Goal: Task Accomplishment & Management: Manage account settings

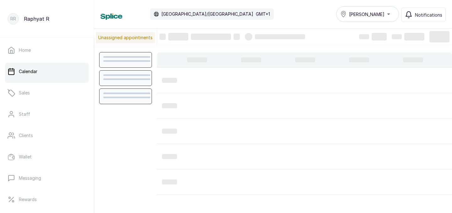
scroll to position [211, 0]
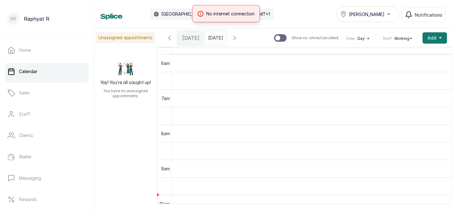
click at [312, 11] on div "No internet connection" at bounding box center [226, 13] width 452 height 17
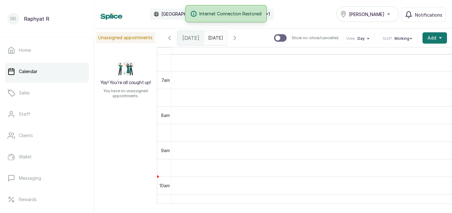
scroll to position [248, 0]
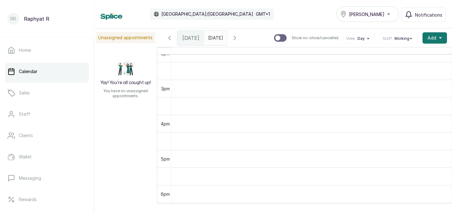
click at [380, 13] on div "[PERSON_NAME]" at bounding box center [367, 14] width 55 height 8
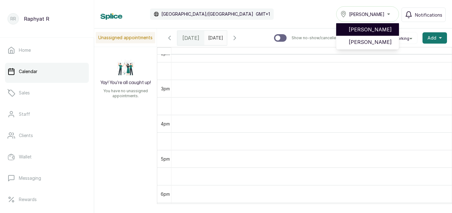
click at [373, 32] on span "[PERSON_NAME]" at bounding box center [371, 30] width 45 height 8
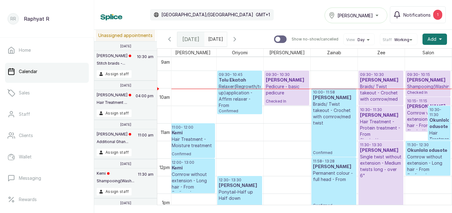
scroll to position [320, 14]
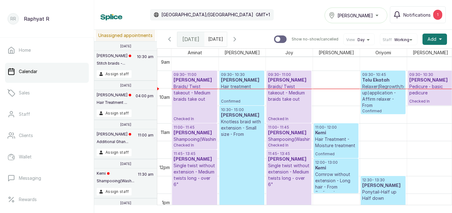
click at [388, 74] on p "09:30 - 10:45" at bounding box center [383, 74] width 42 height 5
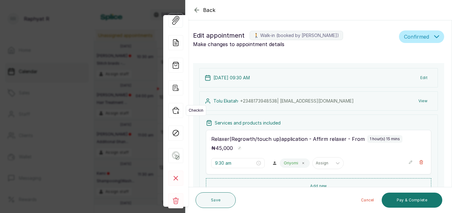
click at [176, 113] on icon "button" at bounding box center [175, 110] width 15 height 15
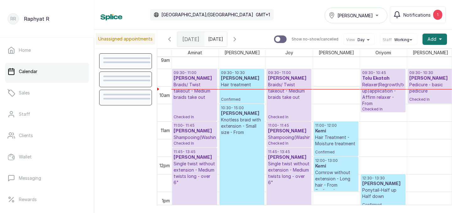
scroll to position [331, 0]
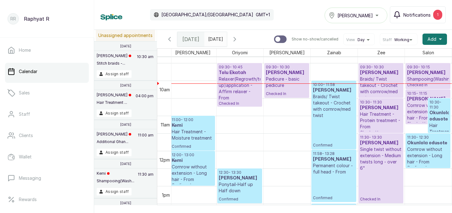
click at [437, 15] on div "1" at bounding box center [437, 15] width 9 height 10
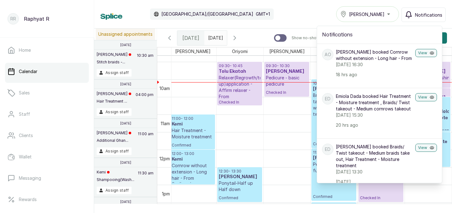
click at [296, 10] on div "Calendar Africa/Lagos GMT+1 Tasala Ikoyi Notifications Notifications AO Ajibola…" at bounding box center [272, 14] width 345 height 16
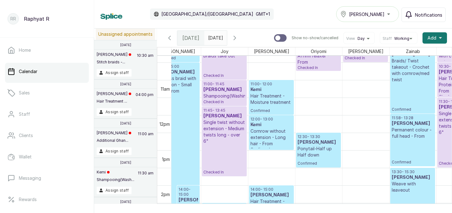
click at [267, 94] on p "Hair Treatment - Moisture treatment" at bounding box center [271, 99] width 42 height 13
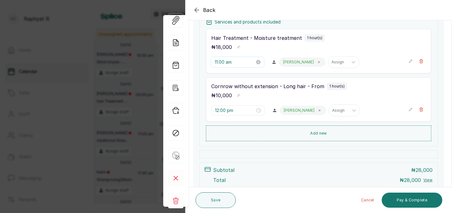
click at [232, 62] on input "11:00 am" at bounding box center [235, 62] width 40 height 7
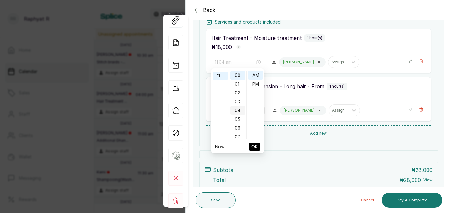
click at [238, 110] on div "04" at bounding box center [237, 110] width 15 height 9
click at [255, 83] on div "PM" at bounding box center [255, 84] width 15 height 9
click at [255, 147] on span "OK" at bounding box center [254, 147] width 6 height 12
type input "12:00 pm"
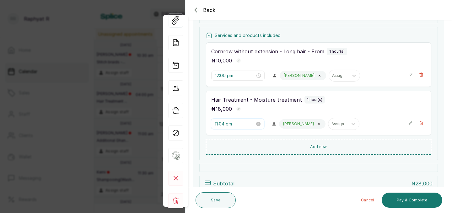
click at [229, 125] on input "11:04 pm" at bounding box center [235, 124] width 40 height 7
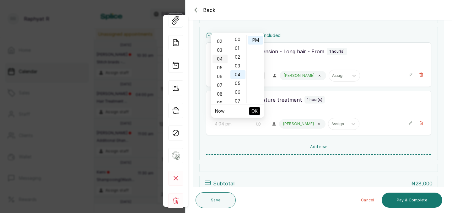
click at [220, 59] on div "04" at bounding box center [219, 59] width 15 height 9
click at [253, 111] on span "OK" at bounding box center [254, 111] width 6 height 12
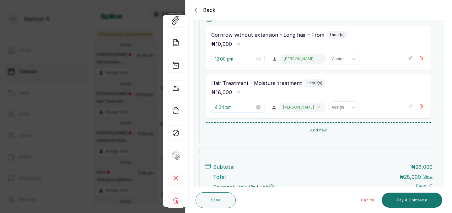
click at [224, 108] on input "4:04 pm" at bounding box center [235, 107] width 40 height 7
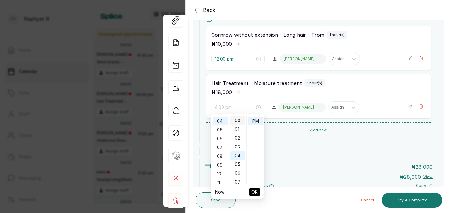
click at [238, 121] on div "00" at bounding box center [237, 120] width 15 height 9
type input "4:00 pm"
click at [256, 194] on span "OK" at bounding box center [254, 192] width 6 height 12
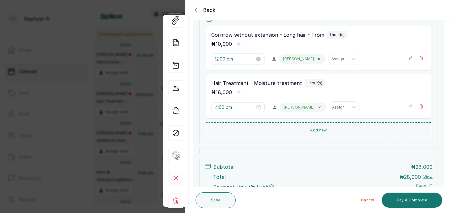
click at [228, 57] on input "12:00 pm" at bounding box center [235, 59] width 40 height 7
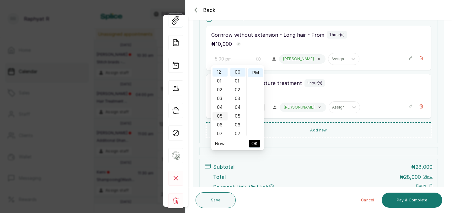
click at [221, 114] on div "05" at bounding box center [219, 116] width 15 height 9
click at [255, 141] on span "OK" at bounding box center [254, 144] width 6 height 12
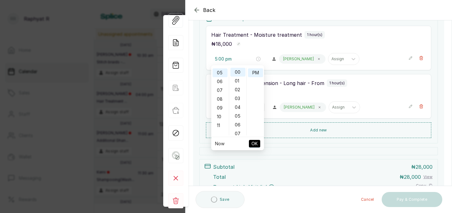
type input "4:00 pm"
type input "5:00 pm"
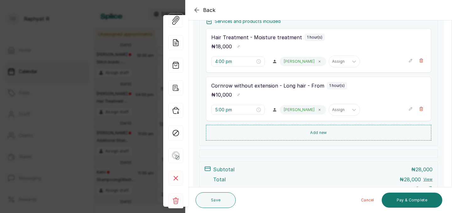
scroll to position [89, 0]
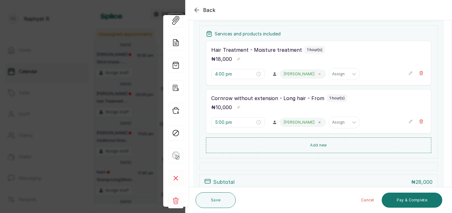
click at [318, 74] on icon at bounding box center [319, 73] width 3 height 3
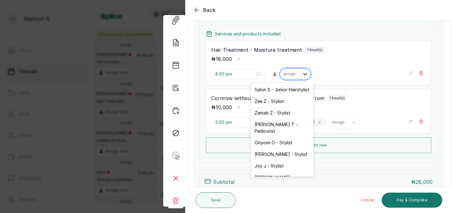
click at [302, 75] on icon at bounding box center [305, 74] width 6 height 6
click at [321, 56] on div "₦ 18,000" at bounding box center [318, 59] width 215 height 8
click at [303, 74] on icon at bounding box center [305, 74] width 4 height 2
click at [277, 89] on div "Salon S - Junior Hairstylist" at bounding box center [282, 90] width 63 height 12
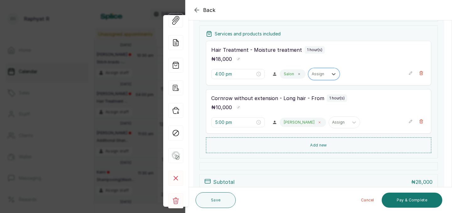
click at [318, 123] on icon at bounding box center [319, 122] width 3 height 3
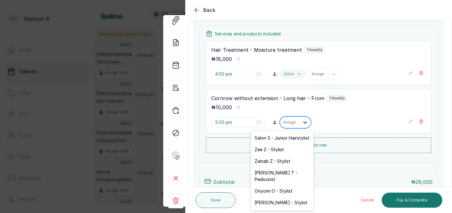
click at [302, 122] on icon at bounding box center [305, 122] width 6 height 6
click at [290, 138] on div "Salon S - Junior Hairstylist" at bounding box center [282, 138] width 63 height 12
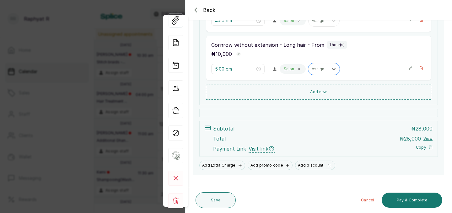
scroll to position [143, 0]
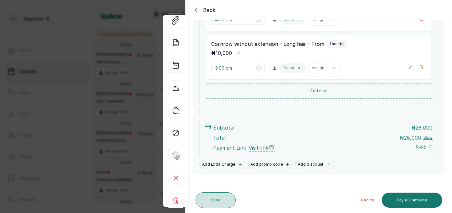
click at [222, 200] on button "Save" at bounding box center [216, 200] width 40 height 16
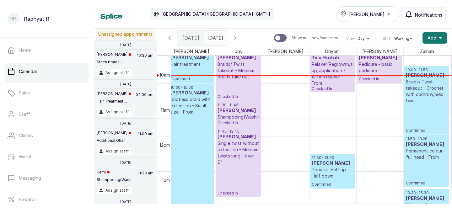
scroll to position [341, 69]
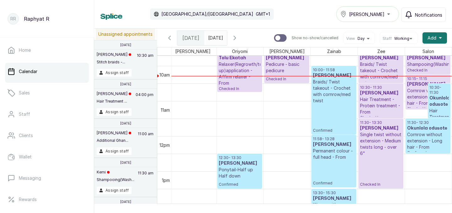
click at [385, 107] on p "Hair Treatment - Protein treatment - From" at bounding box center [381, 105] width 42 height 19
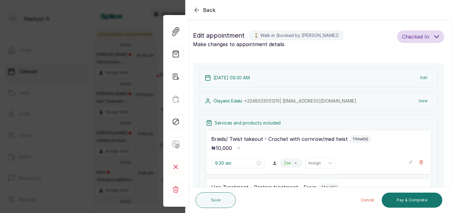
click at [194, 10] on icon "button" at bounding box center [197, 10] width 8 height 8
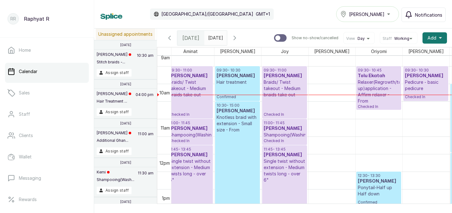
scroll to position [324, 0]
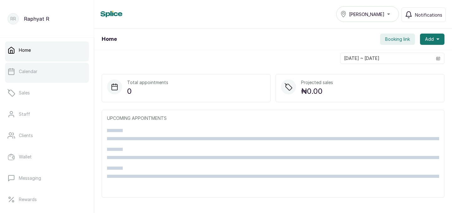
click at [37, 66] on link "Calendar" at bounding box center [47, 72] width 84 height 18
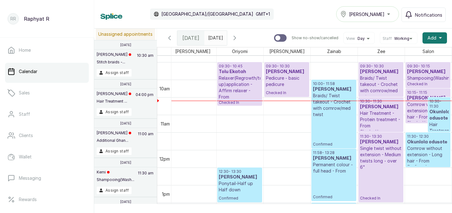
click at [337, 91] on h3 "[PERSON_NAME]" at bounding box center [334, 89] width 42 height 6
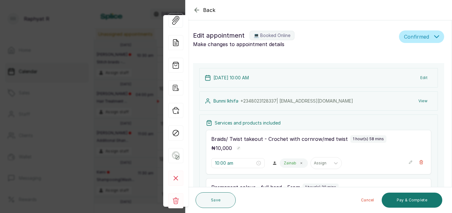
click at [197, 11] on icon "button" at bounding box center [197, 10] width 8 height 8
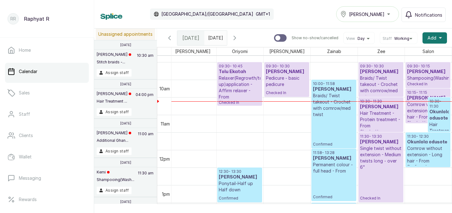
click at [441, 106] on p "10:30 - 11:30" at bounding box center [438, 104] width 19 height 10
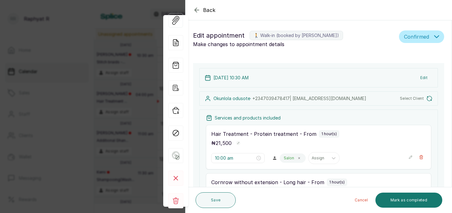
type input "10:30 am"
type input "11:30 am"
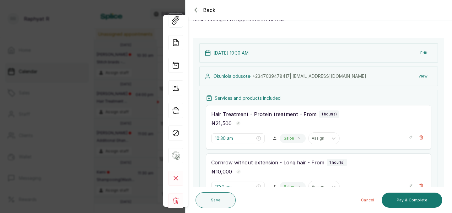
scroll to position [26, 0]
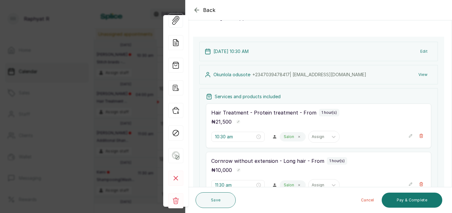
click at [196, 8] on icon "button" at bounding box center [197, 10] width 4 height 4
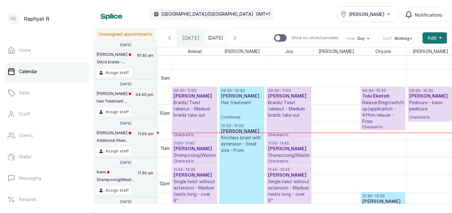
scroll to position [310, 0]
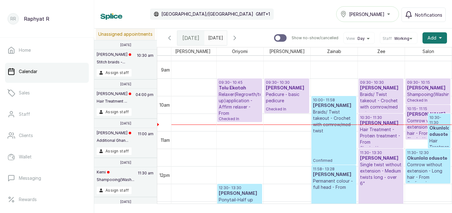
click at [443, 128] on h3 "Okunlola odusote" at bounding box center [438, 131] width 19 height 13
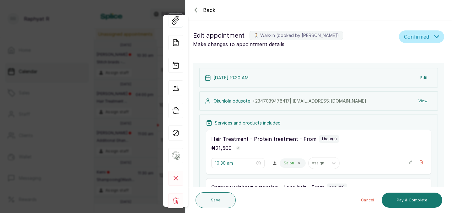
click at [197, 9] on icon "button" at bounding box center [197, 10] width 8 height 8
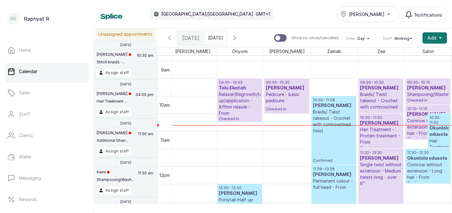
click at [331, 108] on h3 "[PERSON_NAME]" at bounding box center [334, 106] width 42 height 6
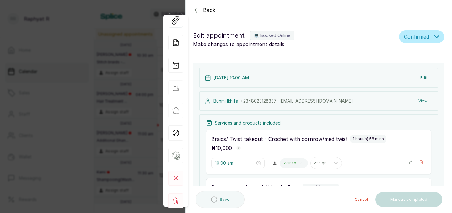
type input "10:00 am"
type input "11:58 am"
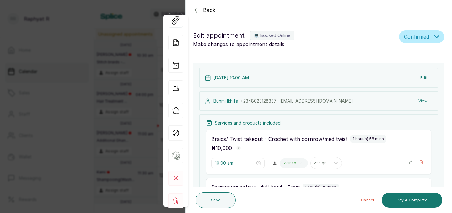
click at [196, 9] on icon "button" at bounding box center [197, 10] width 8 height 8
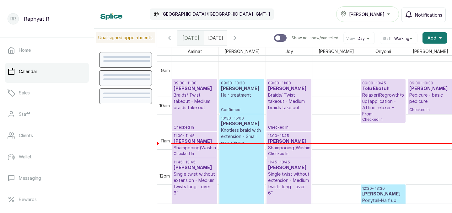
click at [376, 99] on p "Relaxer(Regrowth/touch up)application - Affirm relaxer - From" at bounding box center [383, 104] width 42 height 25
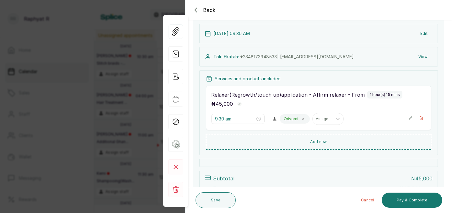
scroll to position [45, 0]
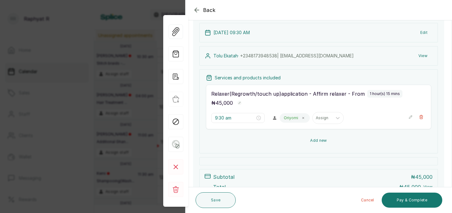
click at [331, 139] on button "Add new" at bounding box center [318, 140] width 225 height 15
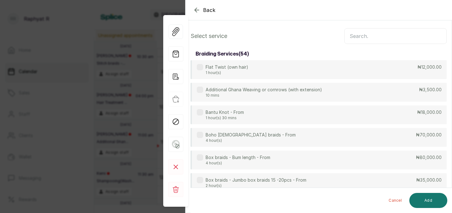
scroll to position [0, 0]
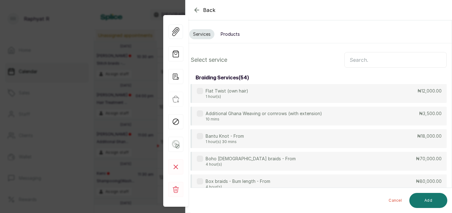
click at [230, 35] on button "Products" at bounding box center [230, 34] width 27 height 10
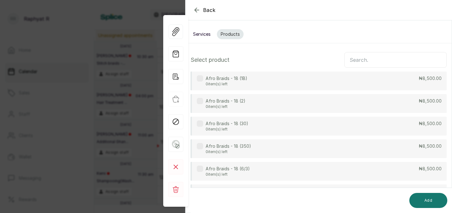
click at [359, 59] on input "text" at bounding box center [395, 60] width 102 height 16
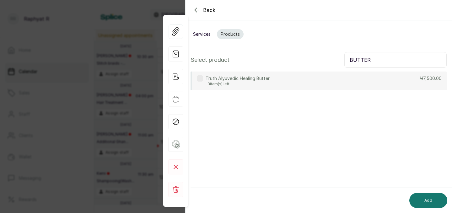
type input "BUTTER"
click at [338, 84] on div "Truth Alyuvedic Healing Butter -3 item(s) left ₦7,500.00" at bounding box center [318, 81] width 256 height 19
click at [430, 197] on button "Add" at bounding box center [428, 200] width 38 height 15
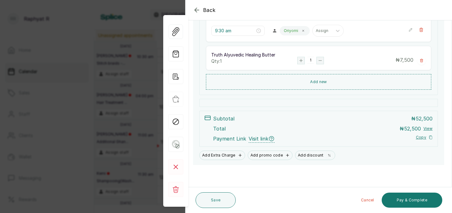
scroll to position [132, 0]
click at [302, 60] on rect "button" at bounding box center [300, 60] width 7 height 7
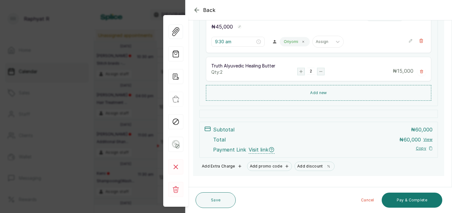
scroll to position [122, 0]
click at [225, 200] on button "Save" at bounding box center [216, 200] width 40 height 16
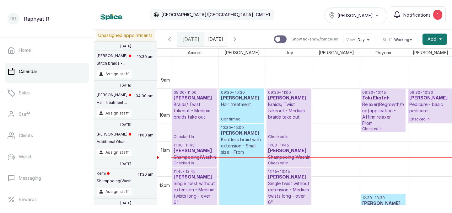
scroll to position [302, 0]
click at [237, 102] on h3 "[PERSON_NAME]" at bounding box center [242, 99] width 42 height 6
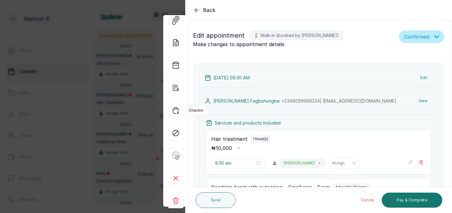
click at [175, 110] on icon "button" at bounding box center [175, 110] width 15 height 15
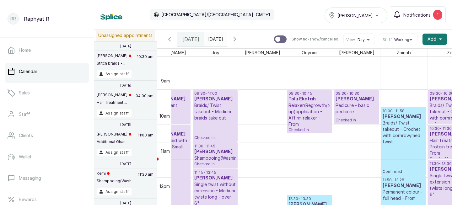
scroll to position [0, 143]
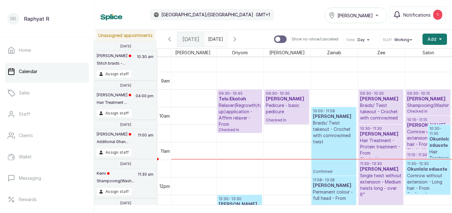
click at [331, 130] on p "Braids/ Twist takeout - Crochet with cornrow/med twist" at bounding box center [334, 132] width 42 height 25
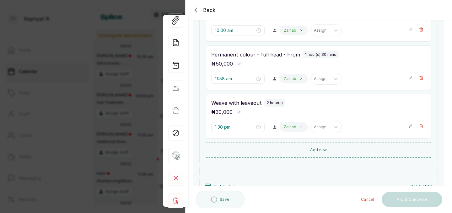
scroll to position [134, 0]
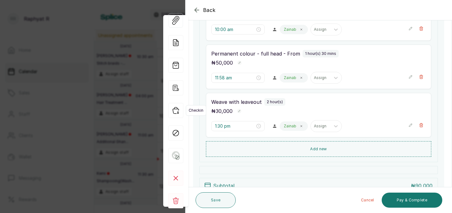
click at [175, 112] on icon "button" at bounding box center [175, 110] width 15 height 15
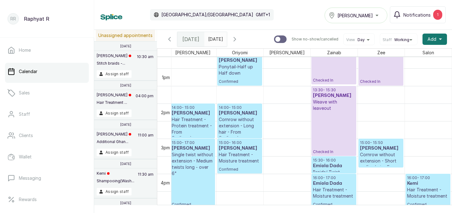
scroll to position [456, 143]
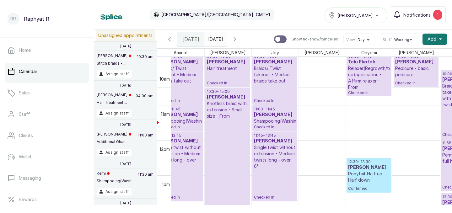
click at [217, 115] on p "Knotless braid with extension - Small size - From" at bounding box center [228, 109] width 42 height 19
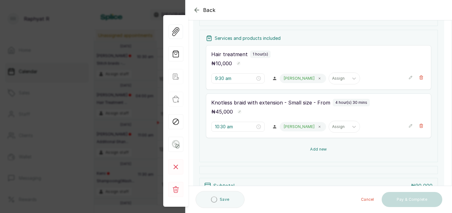
click at [313, 148] on button "Add new" at bounding box center [318, 149] width 225 height 15
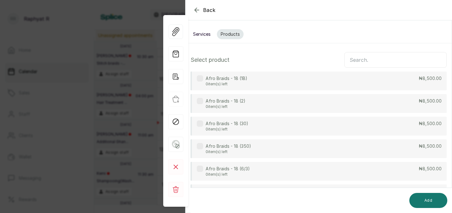
click at [197, 33] on button "Services" at bounding box center [201, 34] width 25 height 10
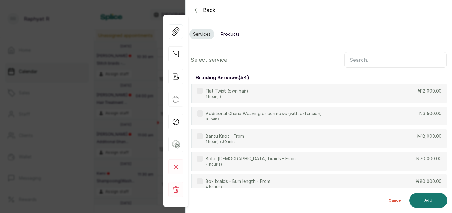
click at [350, 58] on input "text" at bounding box center [395, 60] width 102 height 16
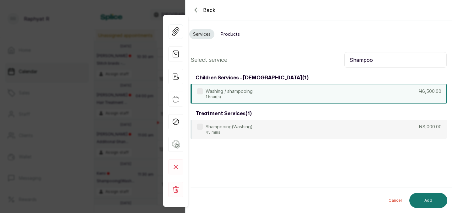
type input "Shampoo"
click at [355, 93] on div "Washing / shampooing 1 hour(s) ₦6,500.00" at bounding box center [318, 93] width 256 height 19
click at [426, 198] on button "Add" at bounding box center [428, 200] width 38 height 15
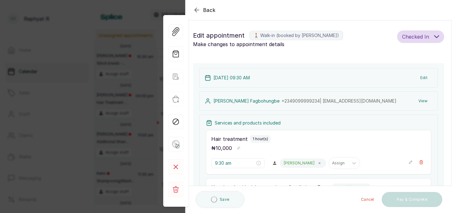
type input "3:00 pm"
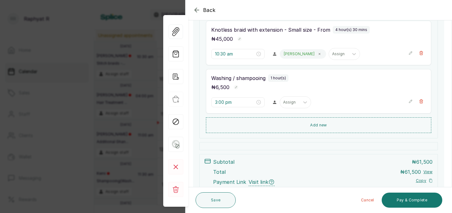
scroll to position [158, 0]
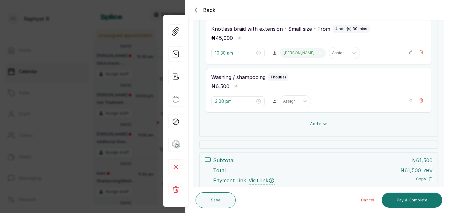
click at [326, 122] on button "Add new" at bounding box center [318, 123] width 225 height 15
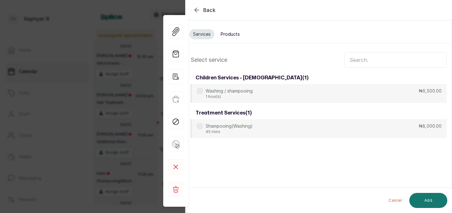
scroll to position [0, 0]
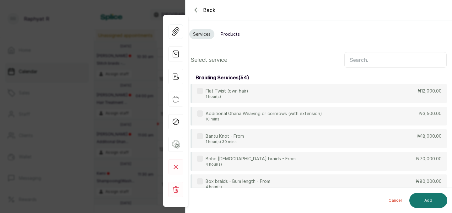
click at [354, 61] on input "text" at bounding box center [395, 60] width 102 height 16
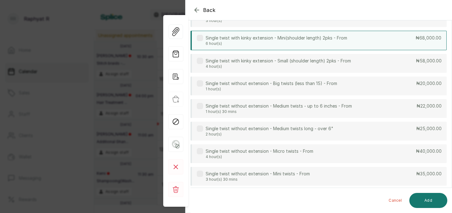
scroll to position [195, 0]
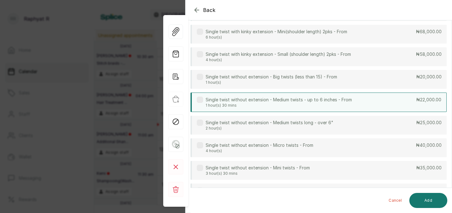
type input "twist"
click at [419, 102] on p "₦22,000.00" at bounding box center [428, 100] width 25 height 6
click at [432, 194] on button "Add" at bounding box center [428, 200] width 38 height 15
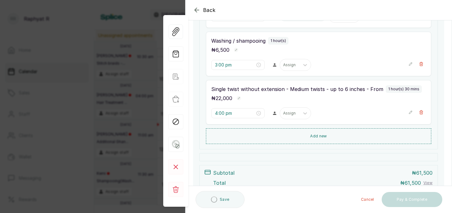
type input "4:00 pm"
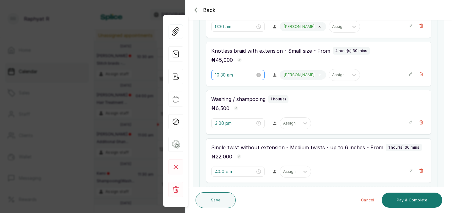
scroll to position [137, 0]
click at [227, 123] on input "3:00 pm" at bounding box center [235, 123] width 40 height 7
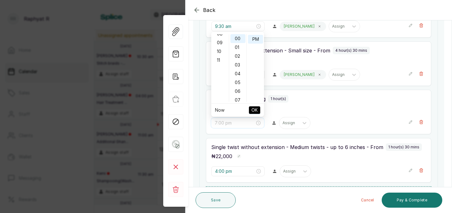
scroll to position [80, 0]
click at [219, 54] on div "11" at bounding box center [219, 55] width 15 height 9
click at [238, 45] on div "33" at bounding box center [237, 44] width 15 height 9
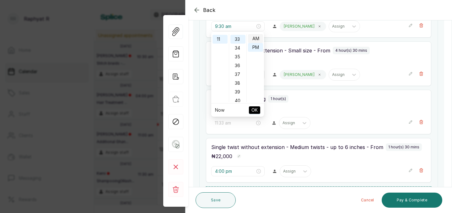
click at [254, 36] on div "AM" at bounding box center [255, 38] width 15 height 9
type input "11:33 am"
click at [255, 106] on span "OK" at bounding box center [254, 110] width 6 height 12
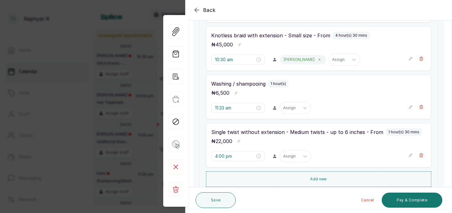
scroll to position [156, 0]
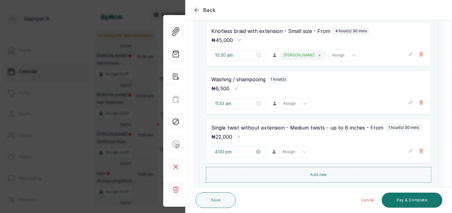
click at [226, 153] on input "4:00 pm" at bounding box center [235, 151] width 40 height 7
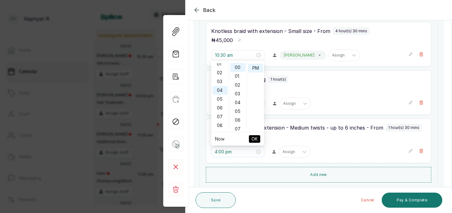
scroll to position [0, 0]
click at [219, 65] on div "12" at bounding box center [219, 67] width 15 height 9
click at [238, 77] on div "10" at bounding box center [237, 76] width 15 height 9
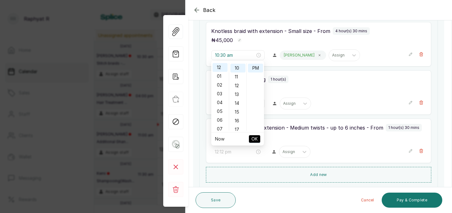
type input "12:10 pm"
click at [256, 137] on span "OK" at bounding box center [254, 139] width 6 height 12
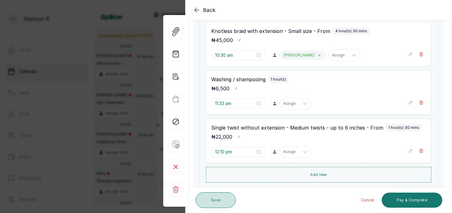
click at [218, 200] on button "Save" at bounding box center [216, 200] width 40 height 16
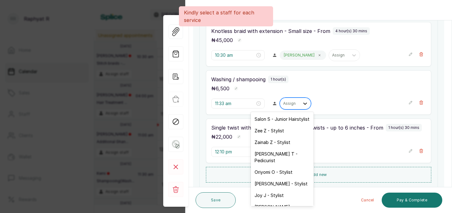
click at [302, 104] on icon at bounding box center [305, 103] width 6 height 6
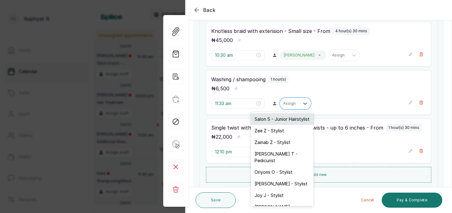
click at [286, 119] on div "Salon S - Junior Hairstylist" at bounding box center [282, 119] width 63 height 12
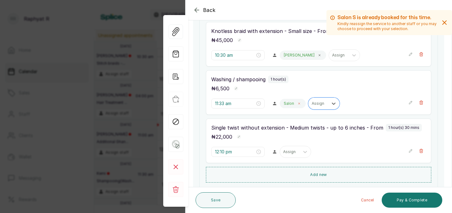
click at [297, 104] on icon at bounding box center [298, 103] width 3 height 3
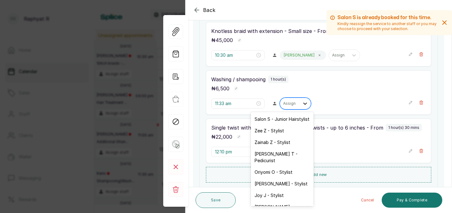
click at [303, 104] on icon at bounding box center [305, 104] width 4 height 2
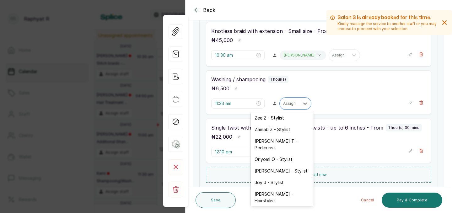
click at [283, 206] on div "Aminat A - Stylist" at bounding box center [282, 212] width 63 height 12
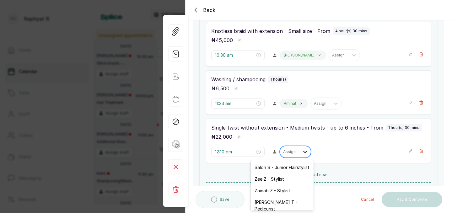
click at [303, 153] on icon at bounding box center [305, 152] width 4 height 2
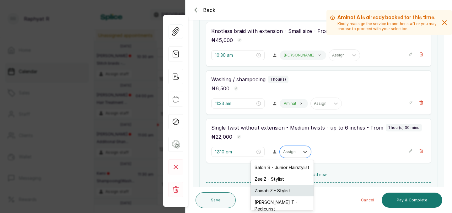
scroll to position [57, 0]
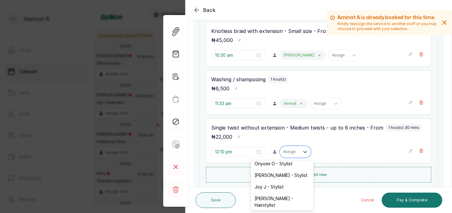
click at [281, 211] on div "Aminat A - Stylist" at bounding box center [282, 217] width 63 height 12
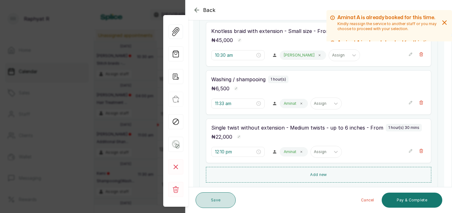
click at [221, 200] on button "Save" at bounding box center [216, 200] width 40 height 16
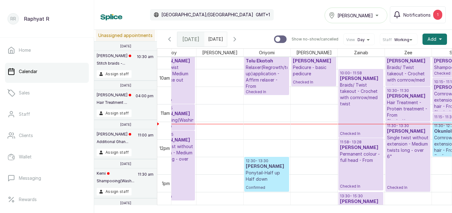
scroll to position [340, 75]
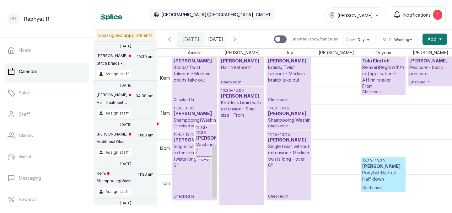
click at [214, 153] on link "+1" at bounding box center [214, 171] width 5 height 52
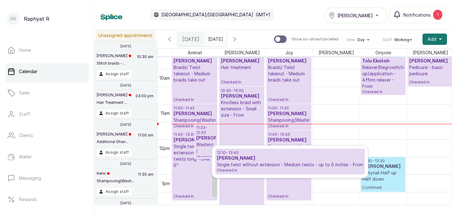
click at [241, 126] on p "Checked In" at bounding box center [242, 180] width 42 height 125
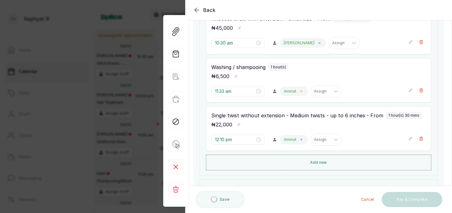
click at [299, 93] on span at bounding box center [301, 91] width 5 height 5
click at [303, 92] on icon at bounding box center [305, 91] width 4 height 2
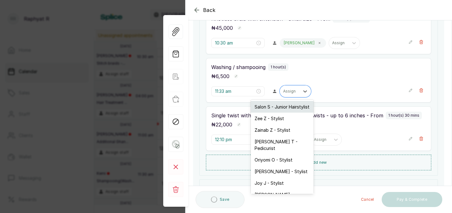
click at [290, 105] on div "Salon S - Junior Hairstylist" at bounding box center [282, 107] width 63 height 12
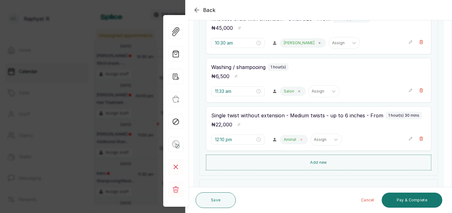
click at [299, 137] on span at bounding box center [301, 139] width 5 height 5
click at [302, 141] on icon at bounding box center [305, 140] width 6 height 6
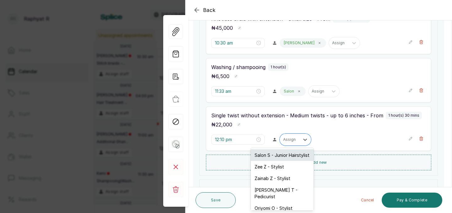
click at [291, 155] on div "Salon S - Junior Hairstylist" at bounding box center [282, 155] width 63 height 12
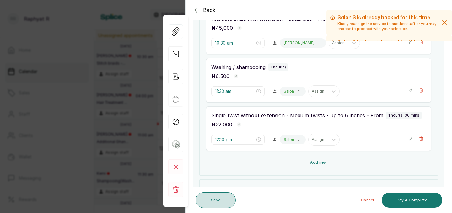
click at [219, 199] on button "Save" at bounding box center [216, 200] width 40 height 16
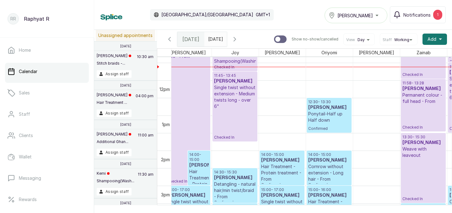
scroll to position [0, 54]
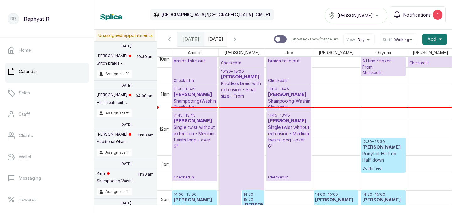
click at [246, 91] on p "Knotless braid with extension - Small size - From" at bounding box center [242, 89] width 42 height 19
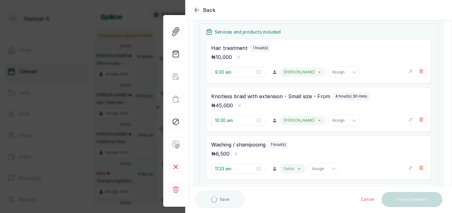
click at [411, 119] on icon "button" at bounding box center [410, 119] width 4 height 4
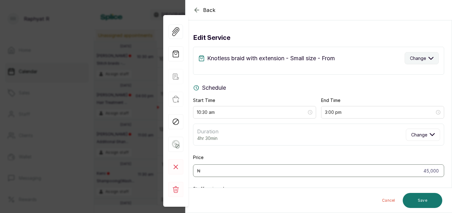
click at [433, 58] on icon "button" at bounding box center [430, 58] width 5 height 5
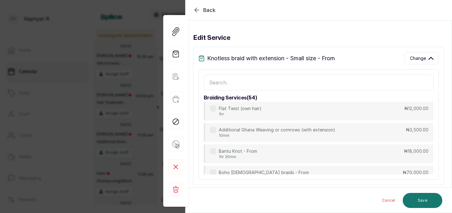
click at [218, 81] on input "text" at bounding box center [319, 83] width 230 height 16
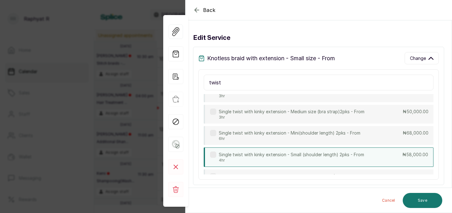
scroll to position [103, 0]
type input "twist"
click at [402, 154] on div "Single twist with kinky extension - Small (shoulder length) 2pks - From 4hr ₦58…" at bounding box center [319, 157] width 230 height 19
type input "2:30 pm"
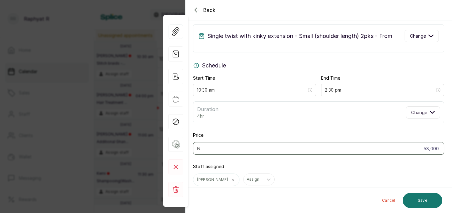
scroll to position [18, 0]
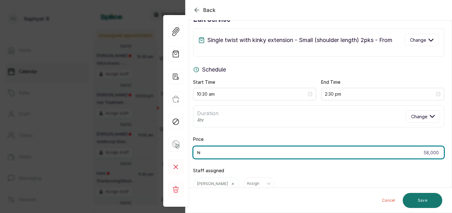
click at [430, 154] on input "58,000" at bounding box center [318, 152] width 251 height 13
type input "5"
type input "45,000"
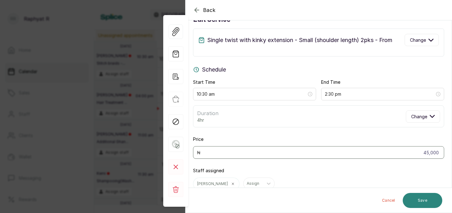
click at [427, 198] on button "Save" at bounding box center [423, 200] width 40 height 15
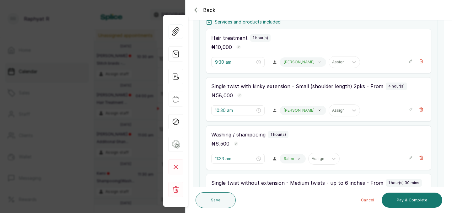
scroll to position [95, 0]
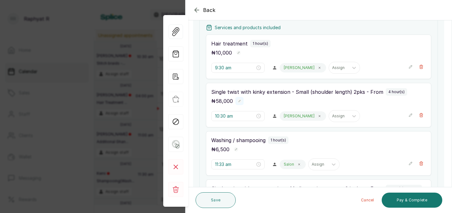
click at [239, 99] on rect "button" at bounding box center [239, 101] width 4 height 4
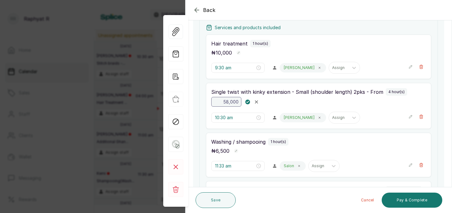
click at [239, 99] on input "58,000" at bounding box center [226, 102] width 30 height 10
type input "5"
type input "45,000"
click at [249, 102] on rect "button" at bounding box center [247, 101] width 5 height 5
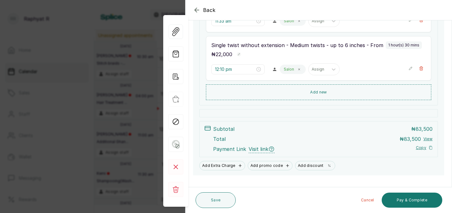
scroll to position [249, 0]
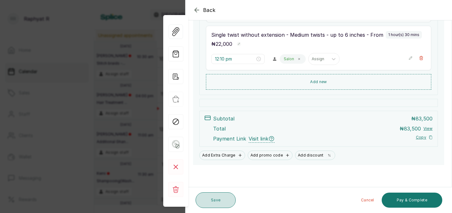
click at [213, 196] on button "Save" at bounding box center [216, 200] width 40 height 16
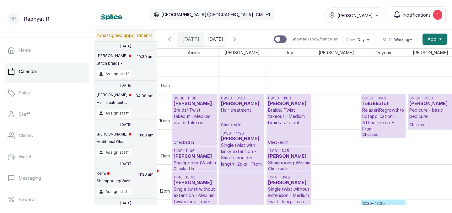
scroll to position [281, 0]
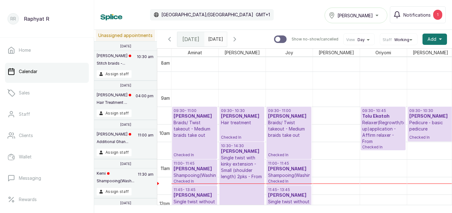
type input "dd/MM/yyyy"
click at [215, 39] on input "dd/MM/yyyy" at bounding box center [210, 37] width 10 height 11
click at [259, 14] on div "Calendar [GEOGRAPHIC_DATA]/[GEOGRAPHIC_DATA] GMT+1 Tasala Ikoyi Notifications 1" at bounding box center [272, 14] width 345 height 17
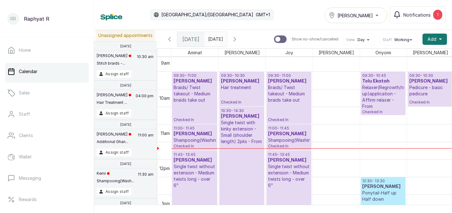
scroll to position [330, 0]
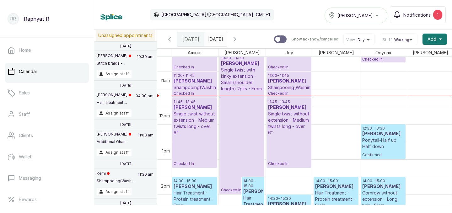
click at [170, 39] on icon "button" at bounding box center [170, 39] width 8 height 8
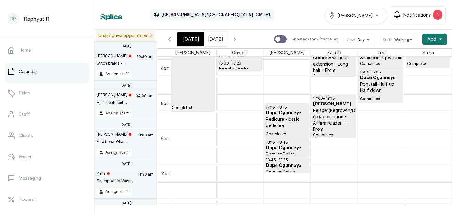
click at [424, 17] on span "Notifications" at bounding box center [416, 15] width 27 height 7
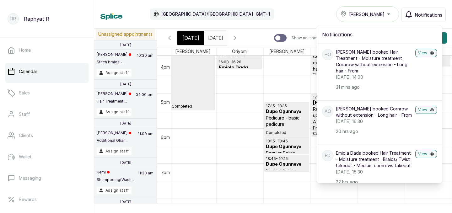
click at [287, 8] on div "Calendar [GEOGRAPHIC_DATA]/[GEOGRAPHIC_DATA] GMT+1 Tasala Ikoyi Notifications N…" at bounding box center [272, 14] width 345 height 16
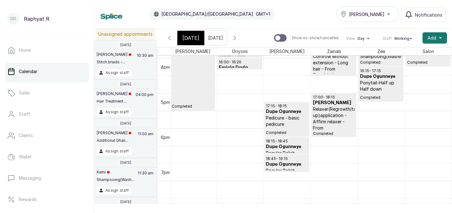
click at [238, 37] on icon "button" at bounding box center [235, 38] width 8 height 8
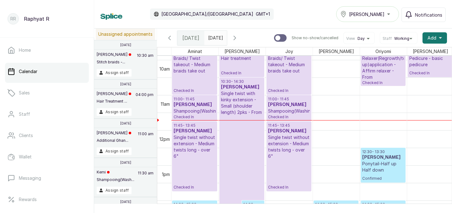
scroll to position [339, 0]
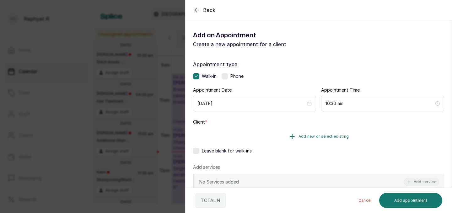
click at [323, 137] on span "Add new or select existing" at bounding box center [323, 136] width 51 height 5
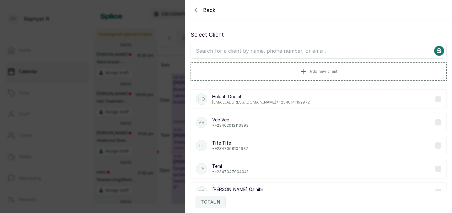
click at [208, 52] on input "text" at bounding box center [318, 51] width 256 height 16
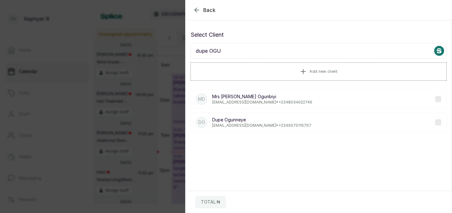
type input "dupe OGU"
click at [253, 121] on p "Dupe Ogunneye" at bounding box center [261, 120] width 99 height 6
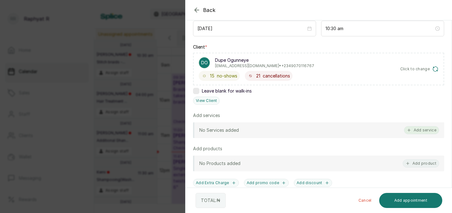
click at [420, 127] on button "Add service" at bounding box center [421, 130] width 35 height 8
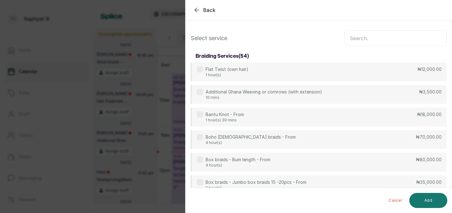
click at [352, 39] on input "text" at bounding box center [395, 38] width 102 height 16
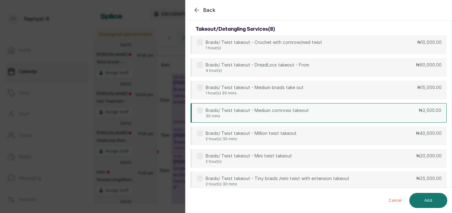
type input "takeout"
click at [405, 112] on div "Braids/ Twist takeout - Medium cornrows takeout 30 mins ₦3,500.00" at bounding box center [318, 112] width 256 height 19
click at [433, 195] on button "Add" at bounding box center [428, 200] width 38 height 15
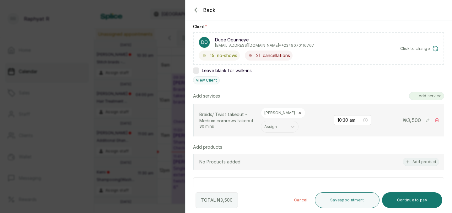
click at [427, 92] on button "Add service" at bounding box center [426, 96] width 35 height 8
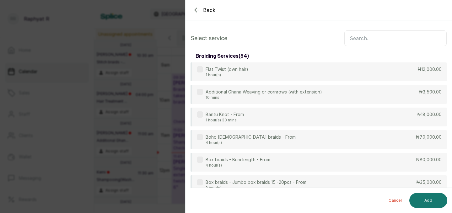
click at [353, 37] on input "text" at bounding box center [395, 38] width 102 height 16
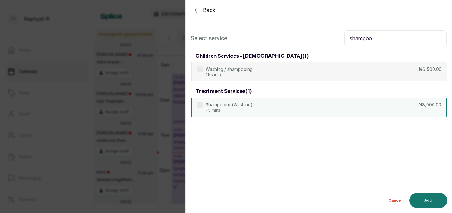
type input "shampoo"
click at [399, 105] on div "Shampooing(Washing) 45 mins ₦8,000.00" at bounding box center [318, 107] width 256 height 19
click at [429, 198] on button "Add" at bounding box center [428, 200] width 38 height 15
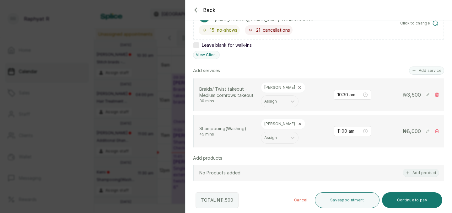
scroll to position [122, 0]
click at [429, 68] on button "Add service" at bounding box center [426, 70] width 35 height 8
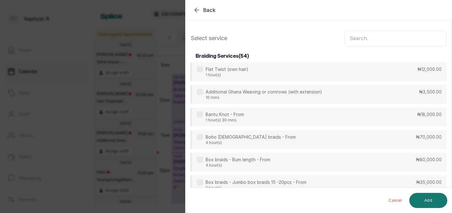
click at [356, 40] on input "text" at bounding box center [395, 38] width 102 height 16
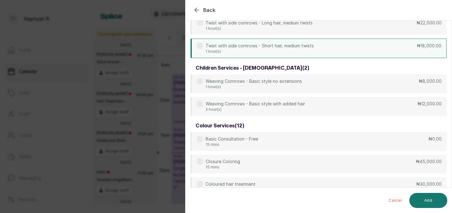
scroll to position [320, 0]
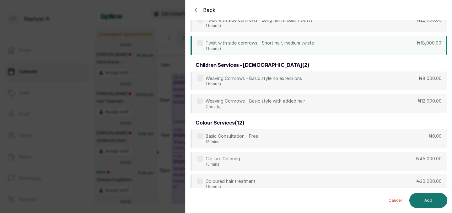
type input "c"
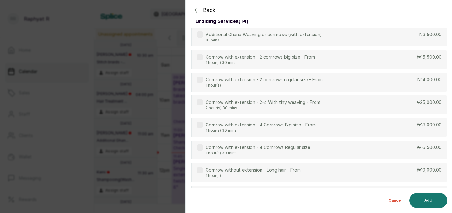
scroll to position [0, 0]
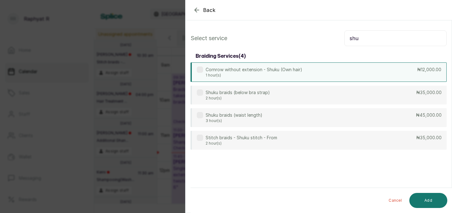
type input "shu"
click at [319, 70] on div "Cornrow without extension - Shuku (Own hair) 1 hour(s) ₦12,000.00" at bounding box center [318, 71] width 256 height 19
click at [433, 198] on button "Add" at bounding box center [428, 200] width 38 height 15
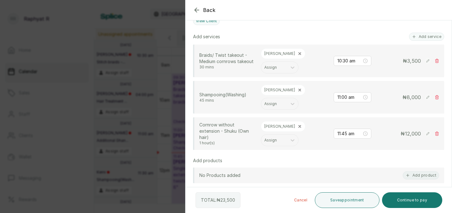
scroll to position [156, 0]
click at [353, 197] on button "Save appointment" at bounding box center [347, 200] width 65 height 16
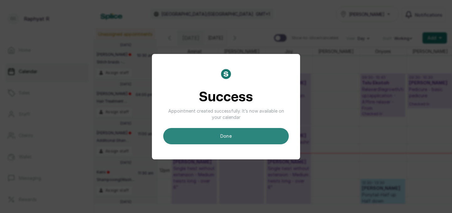
click at [243, 135] on button "done" at bounding box center [226, 136] width 126 height 16
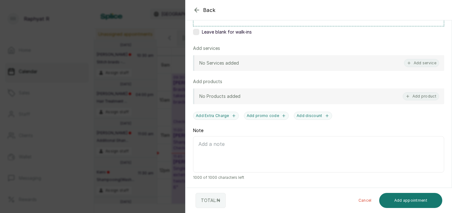
scroll to position [120, 0]
click at [197, 9] on icon "button" at bounding box center [197, 10] width 8 height 8
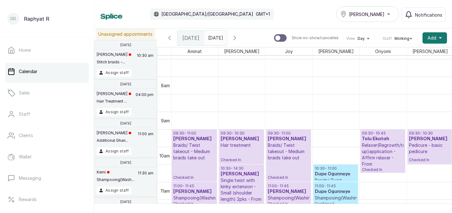
scroll to position [277, 0]
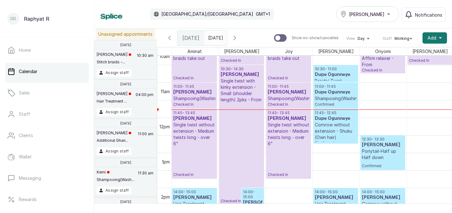
click at [339, 72] on h3 "Dupe Ogunneye" at bounding box center [336, 75] width 42 height 6
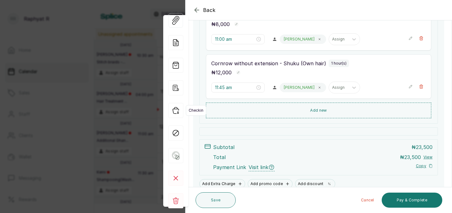
click at [177, 112] on icon "button" at bounding box center [175, 110] width 15 height 15
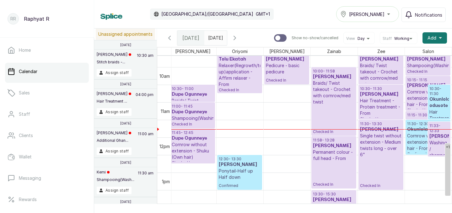
click at [435, 138] on h3 "[PERSON_NAME]" at bounding box center [438, 136] width 19 height 6
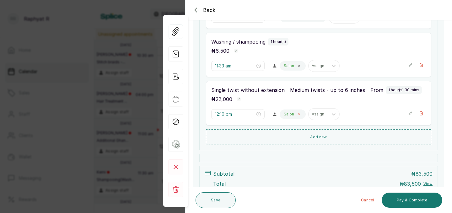
click at [297, 114] on icon at bounding box center [298, 114] width 3 height 3
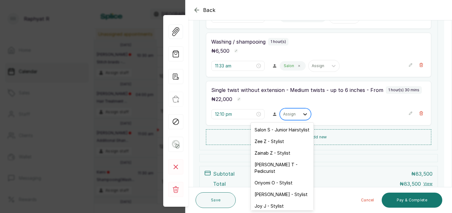
click at [302, 113] on icon at bounding box center [305, 114] width 6 height 6
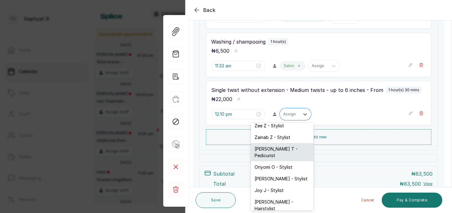
click at [293, 161] on div "Oriyomi O - Stylist" at bounding box center [282, 167] width 63 height 12
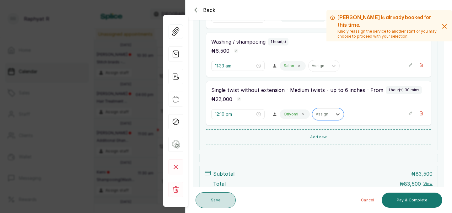
click at [221, 198] on button "Save" at bounding box center [216, 200] width 40 height 16
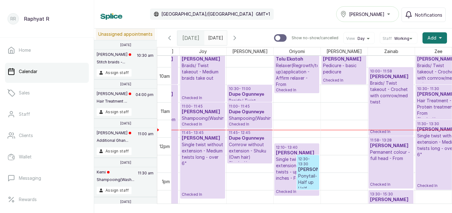
click at [285, 156] on h3 "[PERSON_NAME]" at bounding box center [297, 153] width 42 height 6
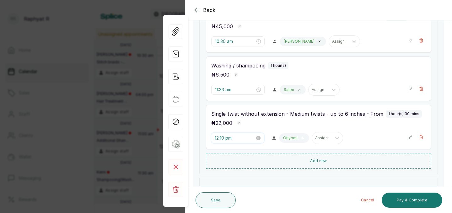
click at [231, 136] on input "12:10 pm" at bounding box center [235, 138] width 40 height 7
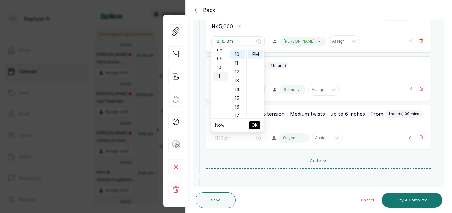
click at [217, 76] on div "11" at bounding box center [219, 76] width 15 height 9
click at [239, 53] on div "00" at bounding box center [237, 53] width 15 height 9
click at [257, 50] on div "AM" at bounding box center [255, 53] width 15 height 9
type input "11:00 am"
click at [255, 122] on span "OK" at bounding box center [254, 125] width 6 height 12
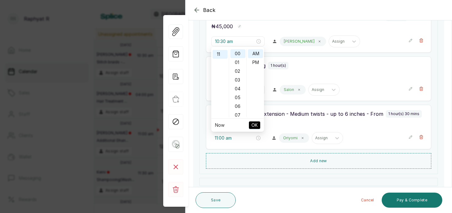
type input "11:00 am"
type input "11:33 am"
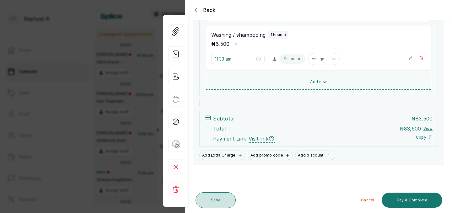
click at [216, 198] on button "Save" at bounding box center [216, 200] width 40 height 16
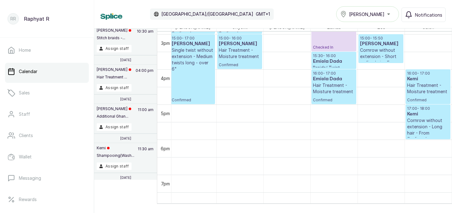
scroll to position [487, 143]
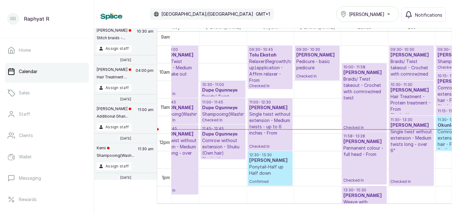
click at [419, 131] on p "Single twist without extension - Medium twists long - over 6"" at bounding box center [411, 141] width 42 height 25
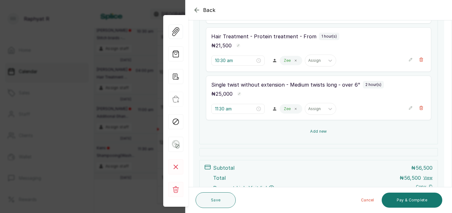
click at [325, 129] on button "Add new" at bounding box center [318, 131] width 225 height 15
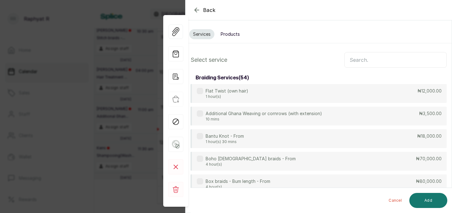
click at [357, 58] on input "text" at bounding box center [395, 60] width 102 height 16
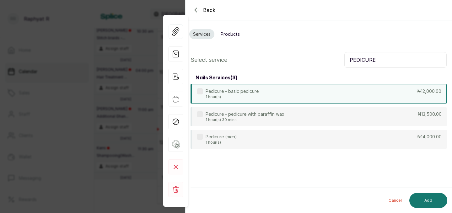
type input "PEDICURE"
click at [349, 91] on div "Pedicure - basic pedicure 1 hour(s) ₦12,000.00" at bounding box center [318, 93] width 256 height 19
click at [432, 200] on button "Add" at bounding box center [428, 200] width 38 height 15
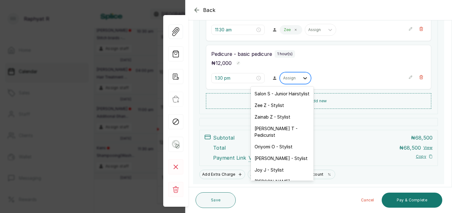
click at [302, 80] on icon at bounding box center [305, 78] width 6 height 6
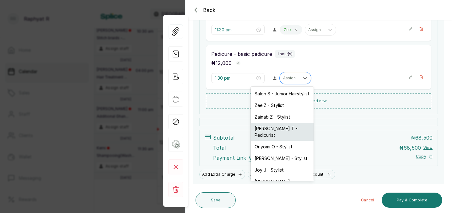
click at [291, 126] on div "[PERSON_NAME] T - Pedicurist" at bounding box center [282, 132] width 63 height 18
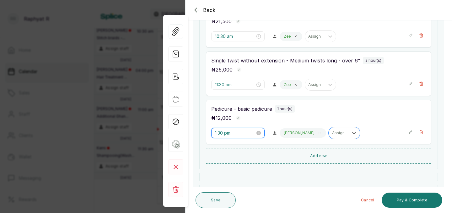
click at [237, 132] on input "1:30 pm" at bounding box center [235, 133] width 40 height 7
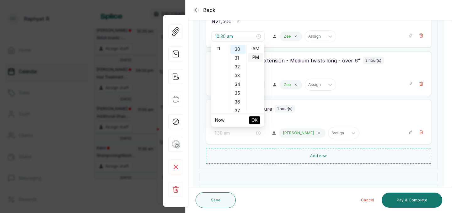
click at [255, 50] on div "AM" at bounding box center [255, 48] width 15 height 9
type input "1:30 am"
click at [257, 120] on span "OK" at bounding box center [254, 120] width 6 height 12
type input "1:30 am"
type input "9:30 am"
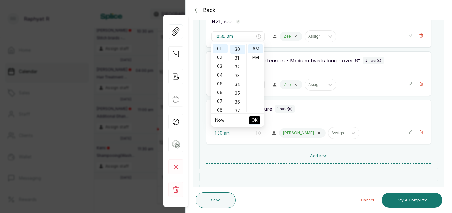
type input "10:30 am"
type input "11:30 am"
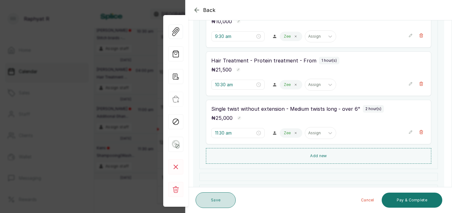
click at [221, 201] on button "Save" at bounding box center [216, 200] width 40 height 16
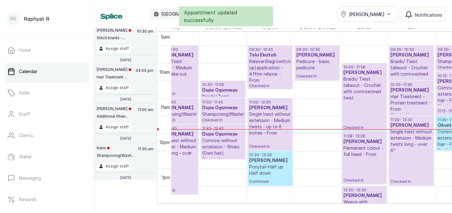
click at [413, 98] on p "Hair Treatment - Protein treatment - From" at bounding box center [411, 103] width 42 height 19
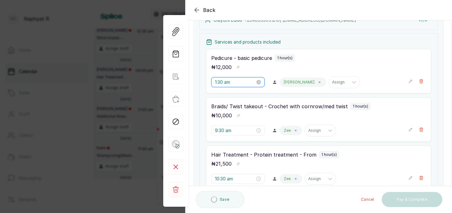
click at [227, 82] on input "1:30 am" at bounding box center [235, 82] width 40 height 7
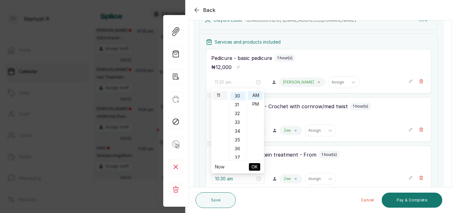
click at [218, 96] on div "11" at bounding box center [219, 95] width 15 height 9
click at [254, 162] on span "OK" at bounding box center [254, 167] width 6 height 12
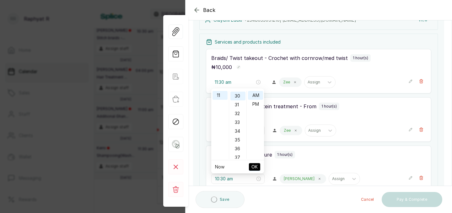
type input "9:30 am"
type input "10:30 am"
type input "11:30 am"
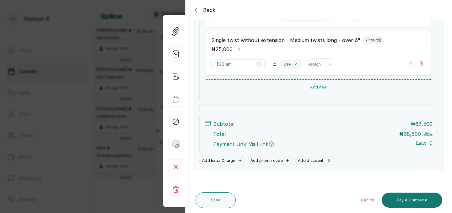
scroll to position [249, 0]
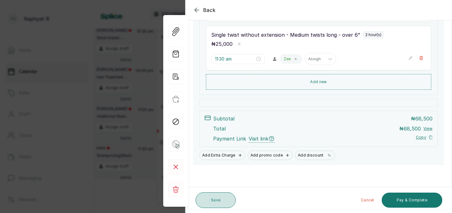
click at [220, 199] on button "Save" at bounding box center [216, 200] width 40 height 16
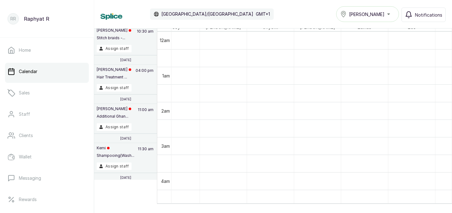
scroll to position [0, 0]
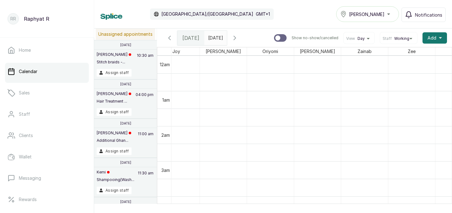
click at [227, 35] on span at bounding box center [221, 36] width 12 height 11
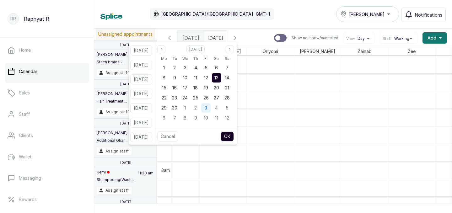
click at [207, 109] on span "3" at bounding box center [206, 107] width 3 height 5
click at [234, 137] on button "OK" at bounding box center [227, 136] width 13 height 10
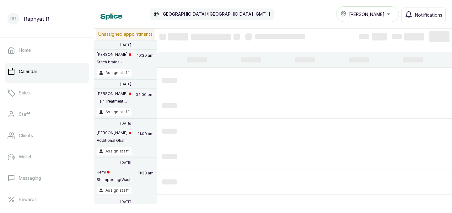
type input "[DATE]"
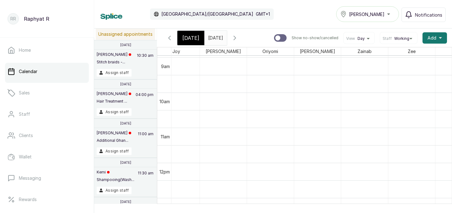
scroll to position [327, 0]
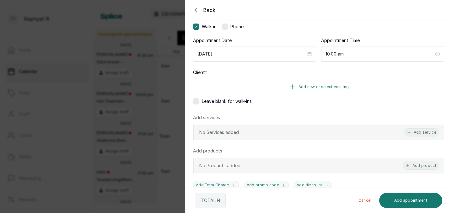
click at [323, 87] on span "Add new or select existing" at bounding box center [323, 86] width 51 height 5
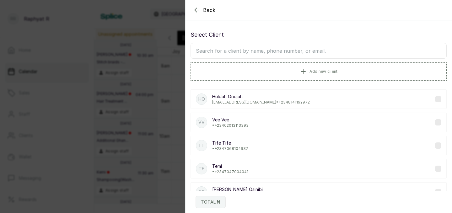
click at [207, 48] on input "text" at bounding box center [318, 51] width 256 height 16
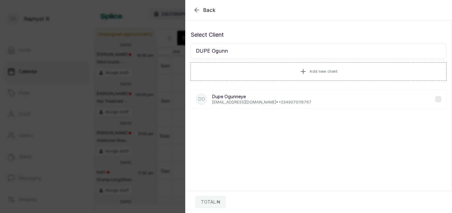
type input "DUPE Ogunn"
click at [234, 96] on p "Dupe Ogunneye" at bounding box center [261, 97] width 99 height 6
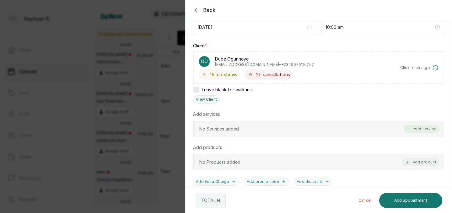
click at [421, 126] on button "Add service" at bounding box center [421, 129] width 35 height 8
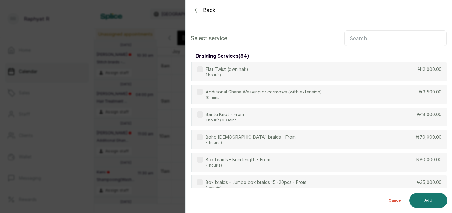
click at [354, 38] on input "text" at bounding box center [395, 38] width 102 height 16
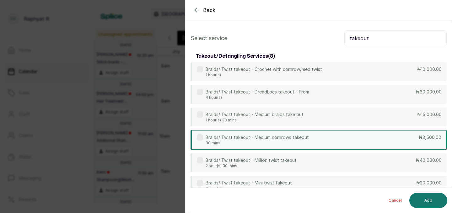
type input "takeout"
click at [369, 138] on div "Braids/ Twist takeout - Medium cornrows takeout 30 mins ₦3,500.00" at bounding box center [318, 139] width 256 height 19
click at [433, 199] on button "Add" at bounding box center [428, 200] width 38 height 15
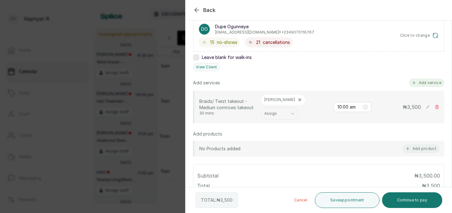
click at [428, 82] on button "Add service" at bounding box center [426, 83] width 35 height 8
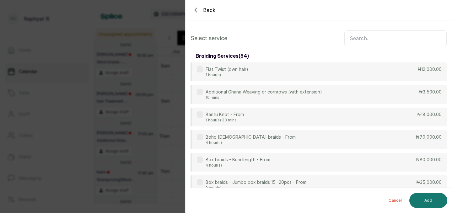
click at [355, 37] on input "text" at bounding box center [395, 38] width 102 height 16
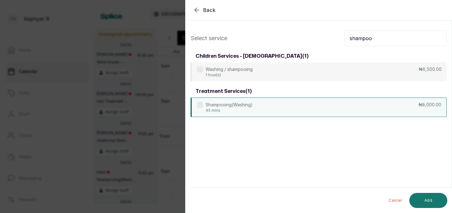
type input "shampoo"
click at [367, 102] on div "Shampooing(Washing) 45 mins ₦8,000.00" at bounding box center [318, 107] width 256 height 19
click at [431, 198] on button "Add" at bounding box center [428, 200] width 38 height 15
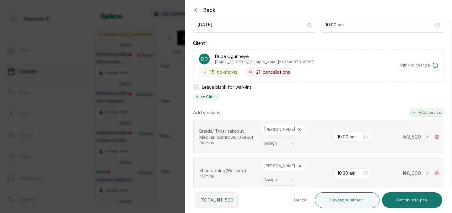
click at [431, 112] on button "Add service" at bounding box center [426, 113] width 35 height 8
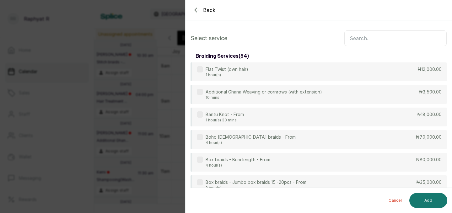
click at [350, 39] on input "text" at bounding box center [395, 38] width 102 height 16
type input "C"
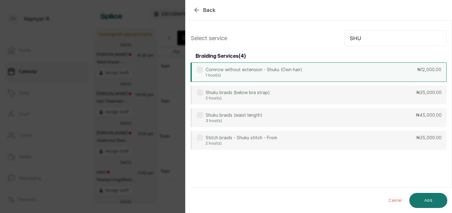
type input "SHU"
click at [336, 77] on div "Cornrow without extension - Shuku (Own hair) 1 hour(s) ₦12,000.00" at bounding box center [318, 71] width 256 height 19
click at [423, 199] on button "Add" at bounding box center [428, 200] width 38 height 15
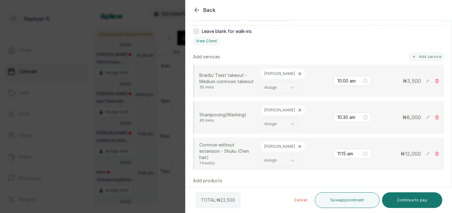
scroll to position [127, 0]
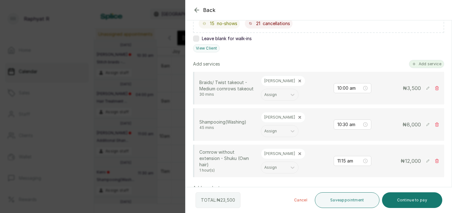
click at [421, 64] on button "Add service" at bounding box center [426, 64] width 35 height 8
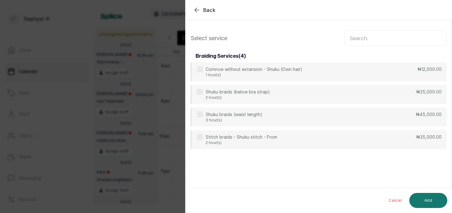
scroll to position [0, 0]
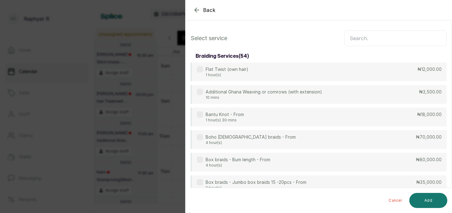
click at [352, 37] on input "text" at bounding box center [395, 38] width 102 height 16
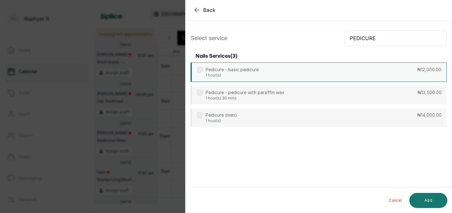
type input "PEDICURE"
click at [381, 67] on div "Pedicure - basic pedicure 1 hour(s) ₦12,000.00" at bounding box center [318, 71] width 256 height 19
click at [427, 198] on button "Add" at bounding box center [428, 200] width 38 height 15
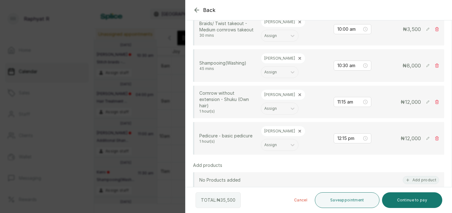
scroll to position [178, 0]
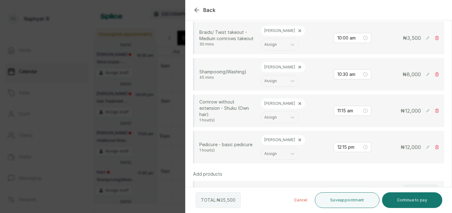
click at [297, 138] on icon at bounding box center [299, 140] width 4 height 4
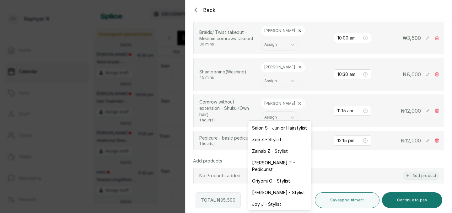
click at [292, 137] on icon at bounding box center [292, 140] width 6 height 6
click at [293, 163] on div "[PERSON_NAME] T - Pedicurist" at bounding box center [279, 166] width 63 height 18
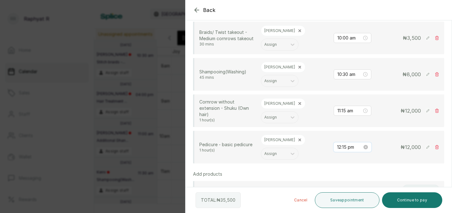
click at [348, 144] on input "12:15 pm" at bounding box center [349, 147] width 25 height 7
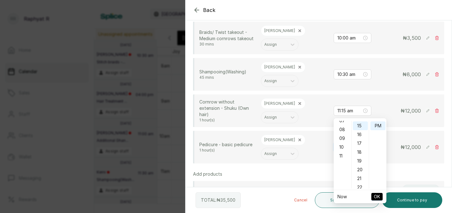
scroll to position [60, 0]
click at [344, 152] on div "10" at bounding box center [342, 153] width 15 height 9
click at [378, 123] on div "AM" at bounding box center [377, 125] width 15 height 9
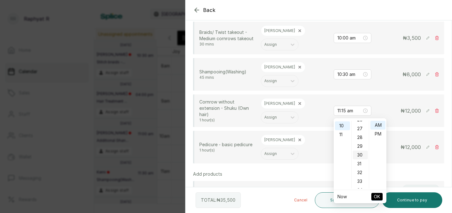
click at [360, 154] on div "30" at bounding box center [360, 155] width 15 height 9
type input "10:30 am"
click at [378, 193] on span "OK" at bounding box center [377, 197] width 6 height 12
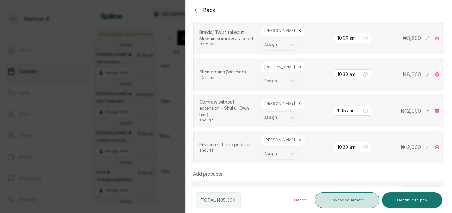
click at [347, 200] on button "Save appointment" at bounding box center [347, 200] width 65 height 16
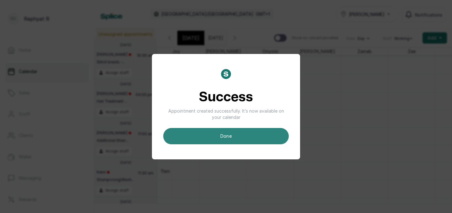
scroll to position [0, 0]
click at [252, 136] on button "done" at bounding box center [226, 136] width 126 height 16
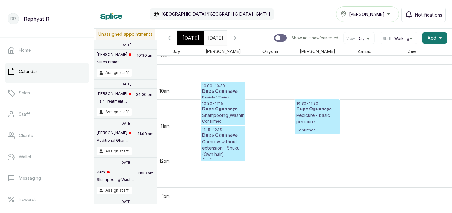
scroll to position [333, 0]
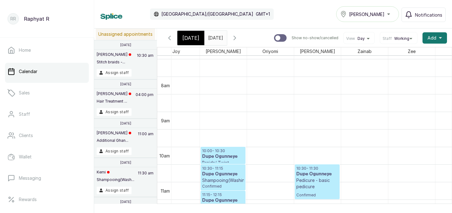
click at [192, 35] on span "[DATE]" at bounding box center [190, 38] width 17 height 8
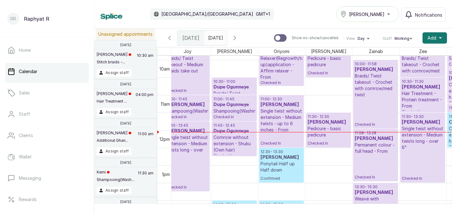
click at [234, 87] on h3 "Dupe Ogunneye" at bounding box center [234, 87] width 42 height 6
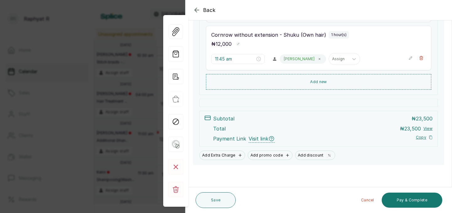
click at [422, 192] on div "Cancel Pay & Complete" at bounding box center [340, 200] width 204 height 20
click at [421, 198] on button "Pay & Complete" at bounding box center [412, 200] width 61 height 15
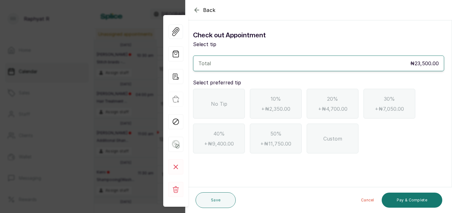
click at [225, 110] on div "No Tip" at bounding box center [219, 104] width 52 height 30
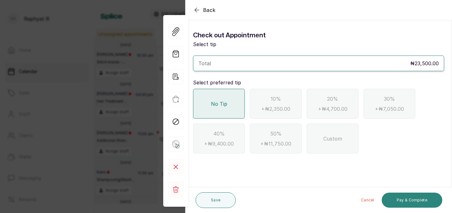
click at [400, 197] on button "Pay & Complete" at bounding box center [412, 200] width 61 height 15
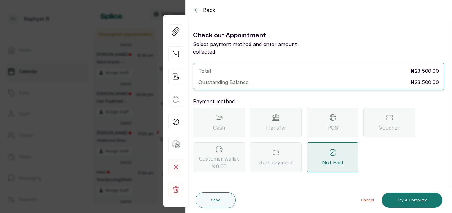
click at [282, 124] on span "Transfer" at bounding box center [275, 128] width 21 height 8
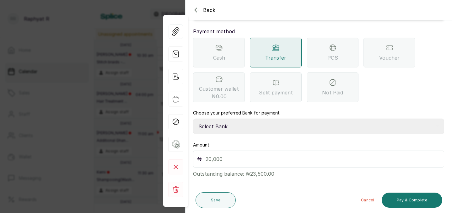
click at [214, 120] on select "Select Bank TRACTION(TRACTION) Providus Bank TASALAHQ HAIR AND BEAUTY Guaranty …" at bounding box center [318, 127] width 251 height 16
select select "d2e8ea74-1b1f-42b2-81f9-dacd6e382dd2"
click at [209, 155] on input "text" at bounding box center [323, 159] width 234 height 9
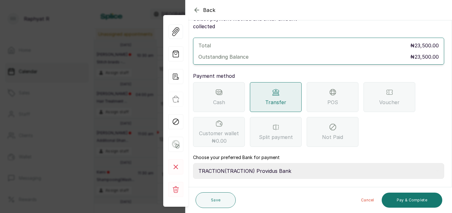
scroll to position [70, 0]
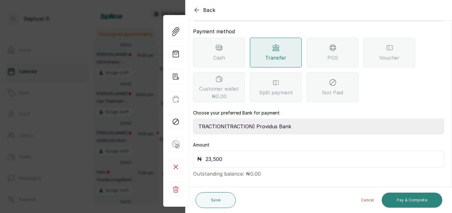
type input "23,500"
click at [424, 198] on button "Pay & Complete" at bounding box center [412, 200] width 61 height 15
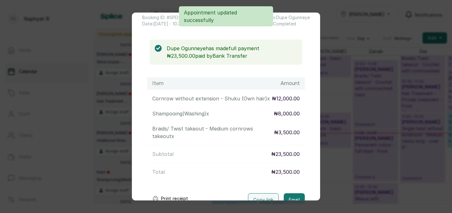
scroll to position [12, 0]
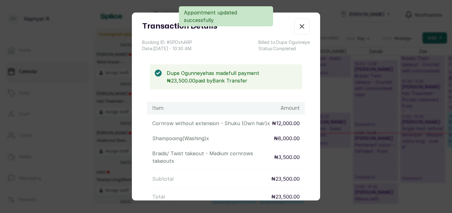
click at [302, 24] on icon "button" at bounding box center [302, 27] width 8 height 8
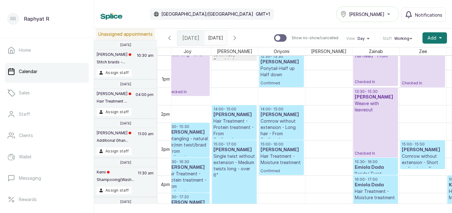
scroll to position [428, 0]
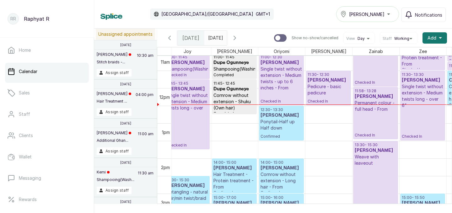
click at [290, 120] on p "Ponytail-Half up Half down" at bounding box center [281, 125] width 42 height 13
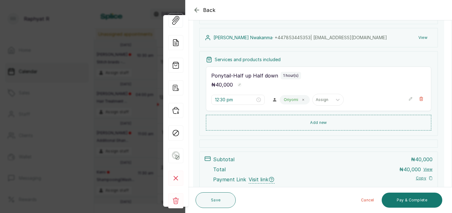
scroll to position [59, 0]
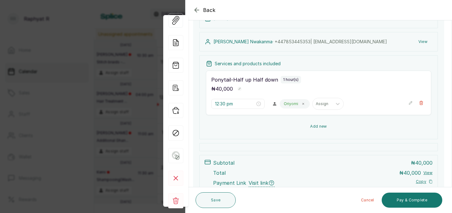
click at [323, 126] on button "Add new" at bounding box center [318, 126] width 225 height 15
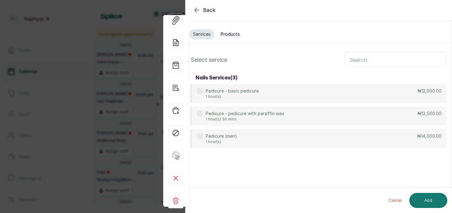
scroll to position [0, 0]
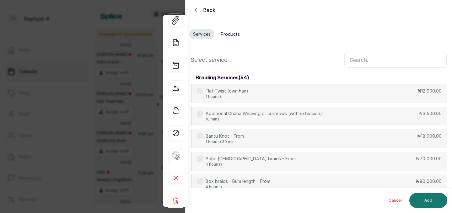
click at [356, 58] on input "text" at bounding box center [395, 60] width 102 height 16
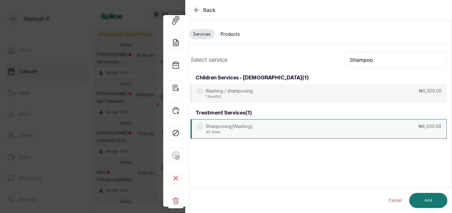
type input "Shampoo"
click at [311, 131] on div "Shampooing(Washing) 45 mins ₦8,000.00" at bounding box center [318, 128] width 256 height 19
click at [429, 196] on button "Add" at bounding box center [428, 200] width 38 height 15
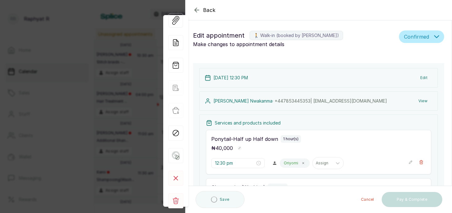
type input "1:30 pm"
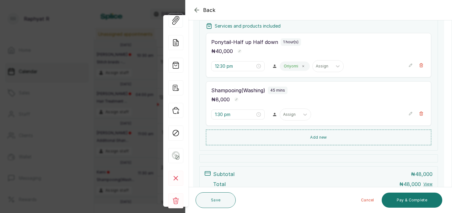
scroll to position [101, 0]
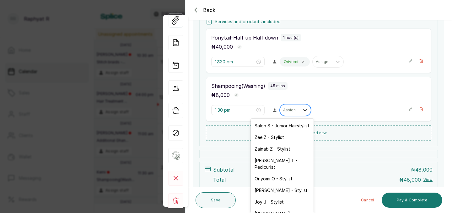
click at [303, 111] on icon at bounding box center [305, 110] width 4 height 2
click at [287, 173] on div "Oriyomi O - Stylist" at bounding box center [282, 179] width 63 height 12
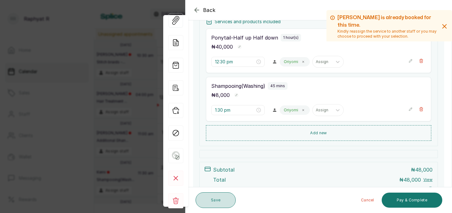
click at [221, 200] on button "Save" at bounding box center [216, 200] width 40 height 16
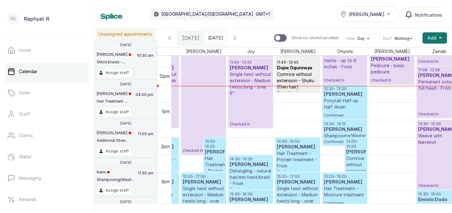
scroll to position [0, 143]
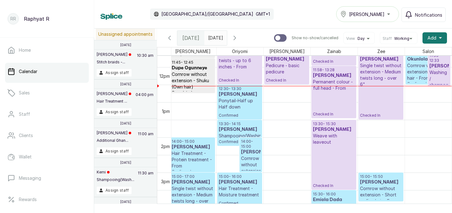
click at [228, 95] on h3 "[PERSON_NAME]" at bounding box center [240, 94] width 42 height 6
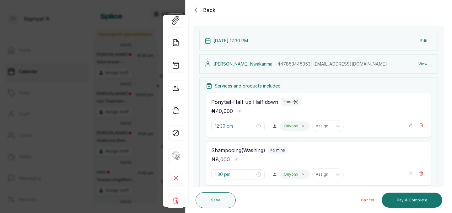
scroll to position [38, 0]
click at [301, 126] on span at bounding box center [303, 124] width 5 height 5
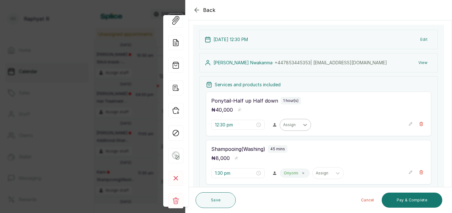
click at [299, 125] on div at bounding box center [304, 124] width 11 height 11
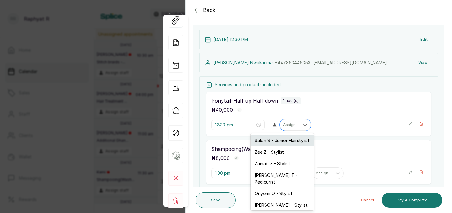
click at [280, 140] on div "Salon S - Junior Hairstylist" at bounding box center [282, 141] width 63 height 12
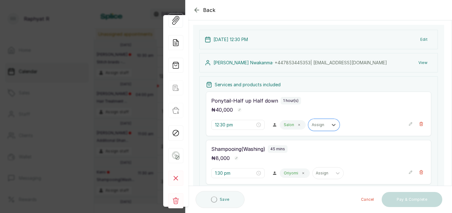
click at [285, 175] on div "Oriyomi" at bounding box center [295, 173] width 30 height 9
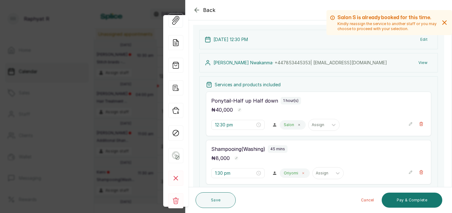
click at [302, 174] on icon at bounding box center [303, 173] width 3 height 3
click at [302, 174] on icon at bounding box center [305, 173] width 6 height 6
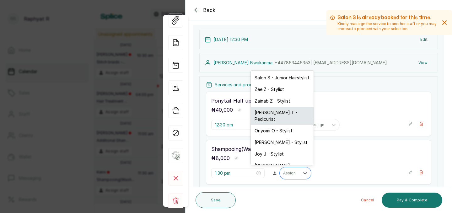
scroll to position [4, 0]
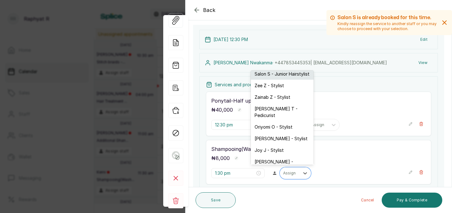
click at [261, 75] on div "Salon S - Junior Hairstylist" at bounding box center [282, 74] width 63 height 12
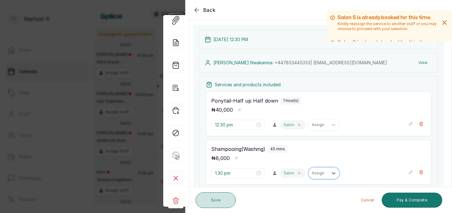
click at [206, 202] on button "Save" at bounding box center [216, 200] width 40 height 16
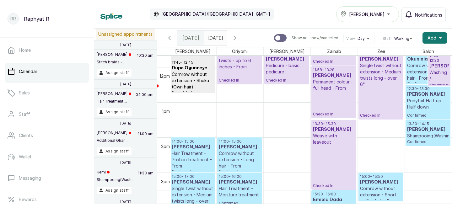
click at [410, 103] on p "Ponytail-Half up Half down" at bounding box center [428, 104] width 42 height 13
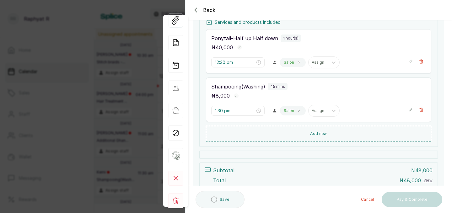
scroll to position [105, 0]
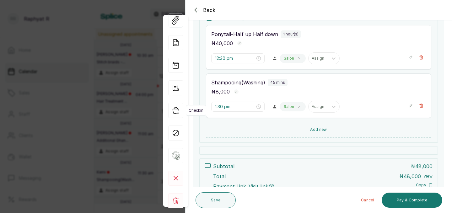
click at [174, 111] on icon "button" at bounding box center [175, 110] width 15 height 15
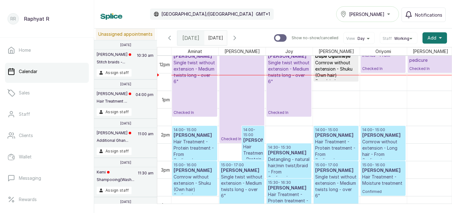
scroll to position [407, 0]
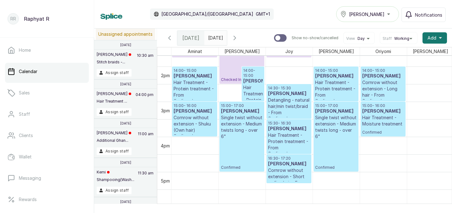
click at [248, 75] on p "14:00 - 15:00" at bounding box center [252, 73] width 19 height 10
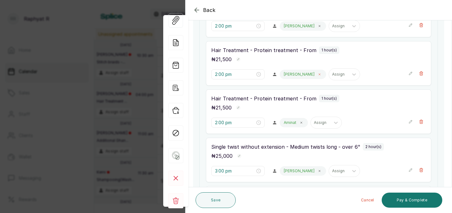
click at [318, 74] on icon at bounding box center [319, 74] width 3 height 3
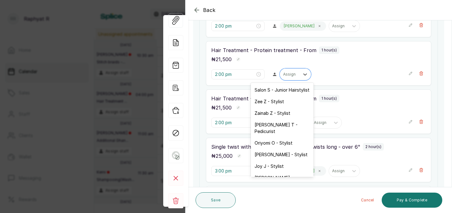
click at [286, 74] on div "Assign" at bounding box center [289, 74] width 19 height 8
click at [273, 162] on div "Joy J - Stylist" at bounding box center [282, 166] width 63 height 12
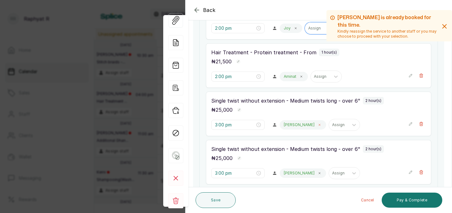
click at [318, 123] on icon at bounding box center [319, 124] width 3 height 3
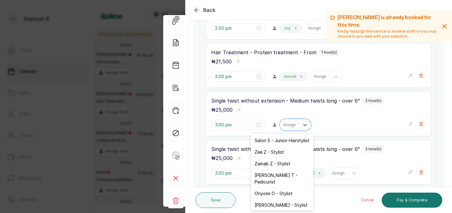
click at [285, 123] on div "Assign" at bounding box center [289, 125] width 19 height 8
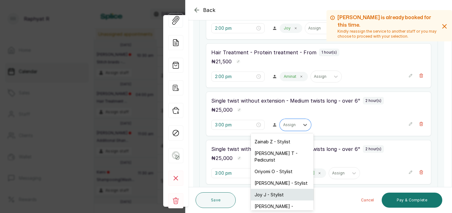
click at [278, 190] on div "Joy J - Stylist" at bounding box center [282, 195] width 63 height 12
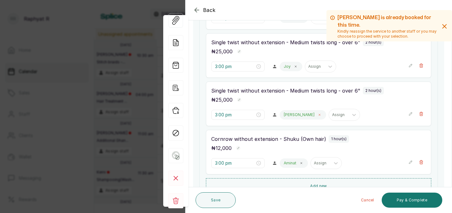
click at [318, 116] on icon at bounding box center [319, 114] width 3 height 3
click at [286, 116] on div "Assign" at bounding box center [289, 115] width 19 height 8
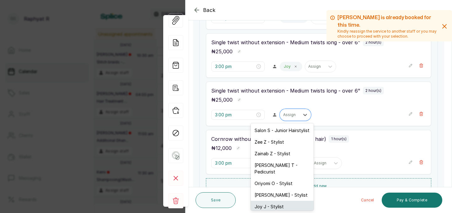
click at [274, 201] on div "Joy J - Stylist" at bounding box center [282, 207] width 63 height 12
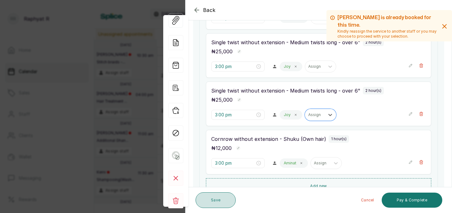
click at [221, 198] on button "Save" at bounding box center [216, 200] width 40 height 16
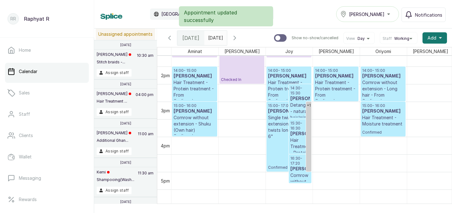
click at [297, 102] on h3 "[PERSON_NAME]" at bounding box center [299, 99] width 19 height 6
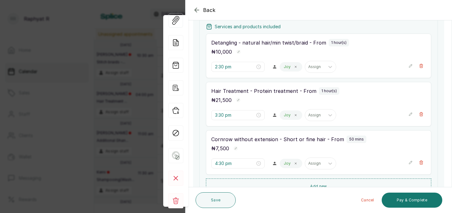
click at [285, 67] on div "Joy" at bounding box center [291, 66] width 23 height 9
click at [293, 67] on span at bounding box center [295, 66] width 5 height 5
click at [281, 72] on div "Assign" at bounding box center [295, 67] width 31 height 12
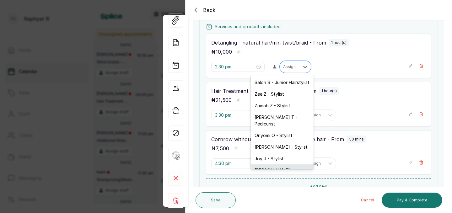
click at [266, 164] on div "[PERSON_NAME] - Hairstylist" at bounding box center [282, 173] width 63 height 18
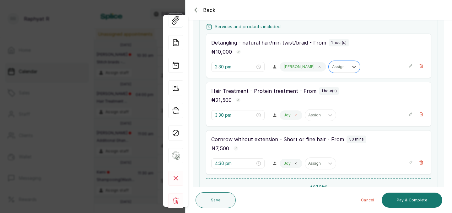
click at [293, 116] on span at bounding box center [295, 115] width 5 height 5
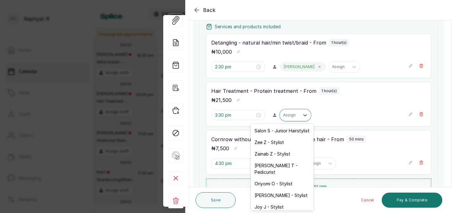
click at [283, 116] on div at bounding box center [289, 115] width 13 height 6
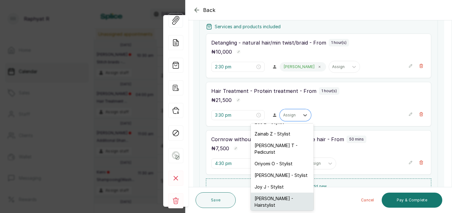
click at [268, 193] on div "[PERSON_NAME] - Hairstylist" at bounding box center [282, 202] width 63 height 18
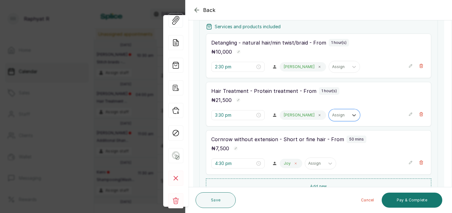
click at [294, 165] on icon at bounding box center [295, 163] width 3 height 3
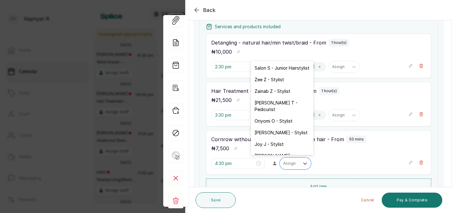
click at [283, 165] on div at bounding box center [289, 164] width 13 height 6
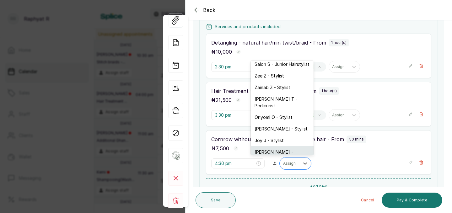
click at [271, 146] on div "[PERSON_NAME] - Hairstylist" at bounding box center [282, 155] width 63 height 18
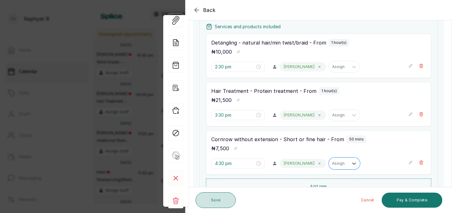
click at [225, 200] on button "Save" at bounding box center [216, 200] width 40 height 16
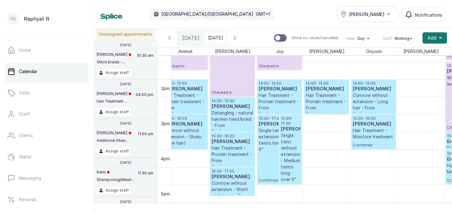
scroll to position [469, 11]
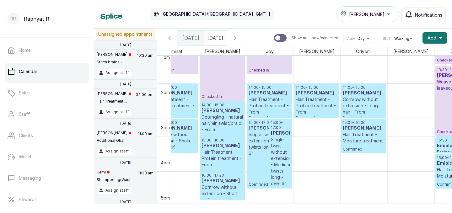
click at [281, 137] on h3 "[PERSON_NAME]" at bounding box center [280, 133] width 19 height 6
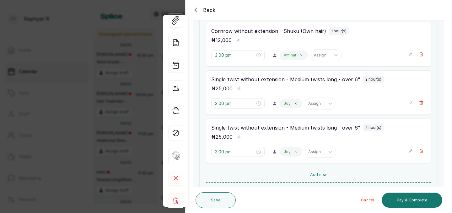
click at [293, 152] on span at bounding box center [295, 151] width 5 height 5
click at [284, 152] on div "Assign" at bounding box center [289, 152] width 19 height 8
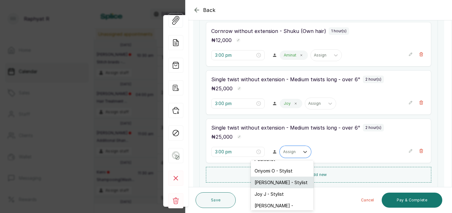
click at [276, 181] on div "[PERSON_NAME] - Stylist" at bounding box center [282, 183] width 63 height 12
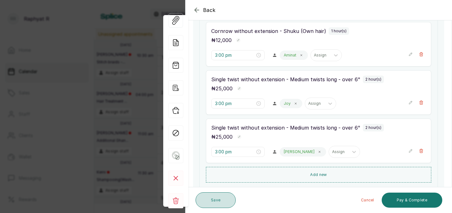
click at [227, 199] on button "Save" at bounding box center [216, 200] width 40 height 16
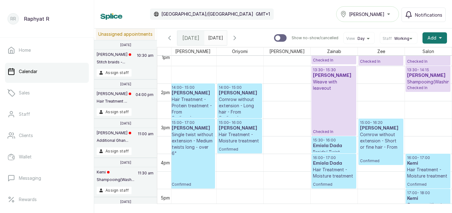
drag, startPoint x: 379, startPoint y: 146, endPoint x: 383, endPoint y: 158, distance: 12.7
click at [383, 158] on div "09:30 - 10:30 [PERSON_NAME] Braids/ Twist takeout - Crochet with cornrow/med tw…" at bounding box center [381, 13] width 47 height 844
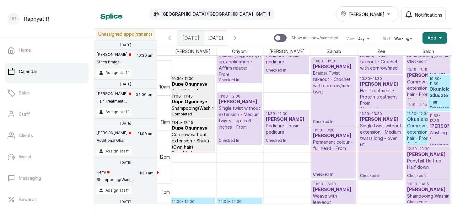
scroll to position [361, 0]
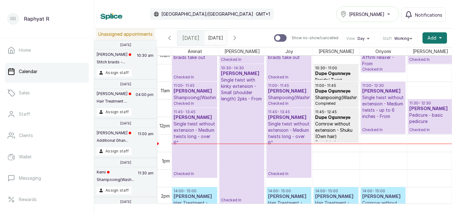
click at [393, 93] on h3 "[PERSON_NAME]" at bounding box center [383, 91] width 42 height 6
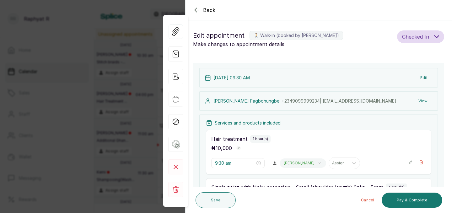
click at [390, 93] on div "[PERSON_NAME] · [PHONE_NUMBER] | [EMAIL_ADDRESS][DOMAIN_NAME] View" at bounding box center [318, 100] width 238 height 19
click at [119, 108] on div "Back Appointment Details Edit appointment 🚶 Walk-in (booked by [PERSON_NAME]) M…" at bounding box center [226, 106] width 452 height 213
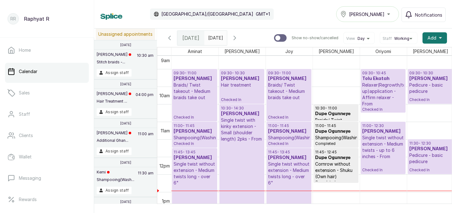
scroll to position [322, 0]
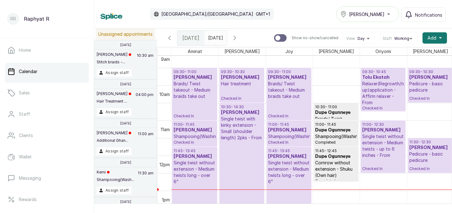
click at [178, 84] on p "Braids/ Twist takeout - Medium braids take out" at bounding box center [195, 90] width 42 height 19
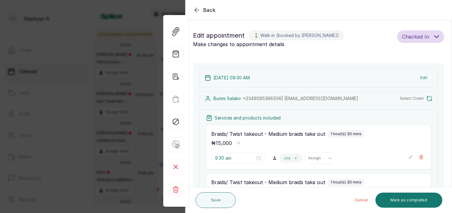
type input "9:30 am"
type input "11:00 am"
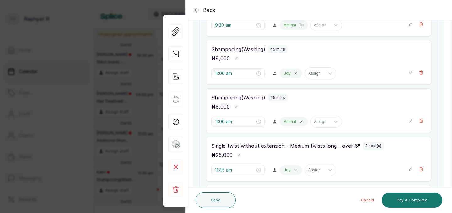
scroll to position [188, 0]
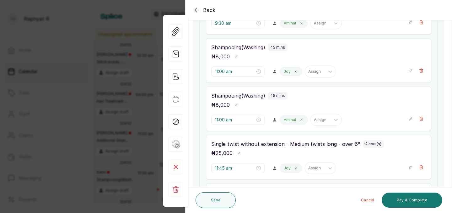
click at [76, 73] on div "Back Appointment Details Edit appointment 🚶 Walk-in (booked by [PERSON_NAME]) M…" at bounding box center [226, 106] width 452 height 213
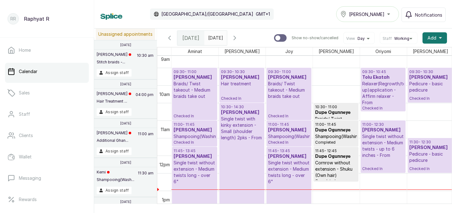
scroll to position [0, 143]
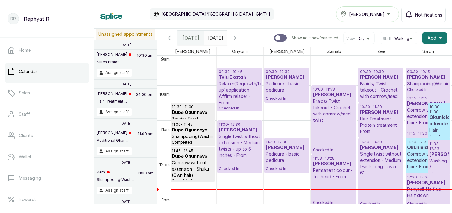
click at [415, 82] on p "Shampooing(Washing)" at bounding box center [428, 84] width 42 height 6
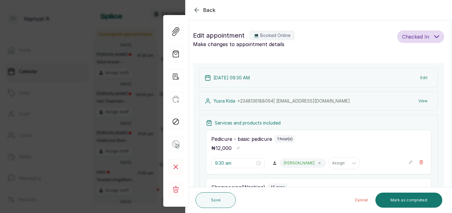
type input "10:15 am"
type input "11:15 am"
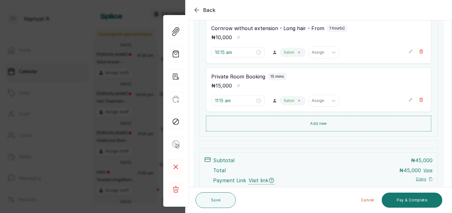
scroll to position [214, 0]
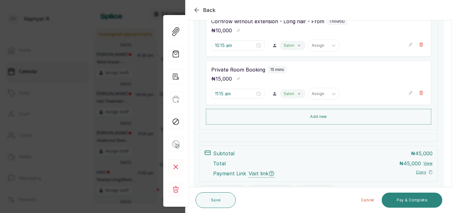
click at [419, 200] on button "Pay & Complete" at bounding box center [412, 200] width 61 height 15
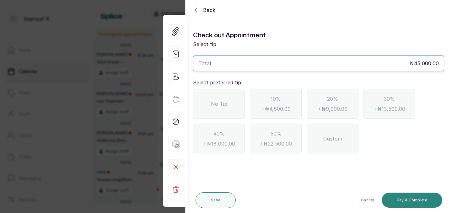
scroll to position [0, 0]
click at [228, 101] on div "No Tip" at bounding box center [219, 104] width 52 height 30
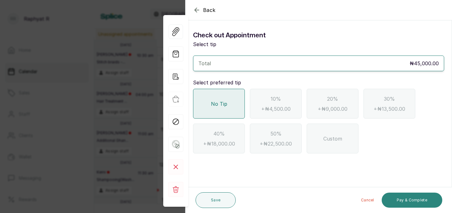
click at [404, 197] on button "Pay & Complete" at bounding box center [412, 200] width 61 height 15
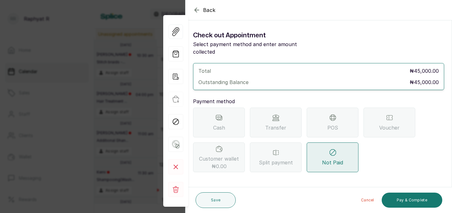
click at [330, 114] on icon at bounding box center [333, 118] width 8 height 8
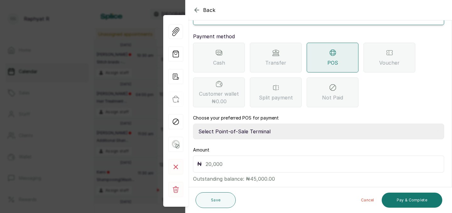
scroll to position [70, 0]
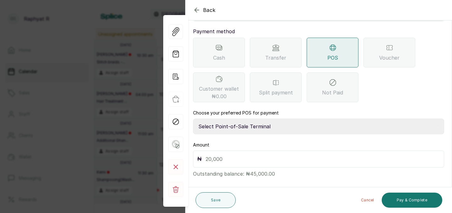
click at [271, 119] on select "Select Point-of-Sale Terminal Traction Providus Bank" at bounding box center [318, 127] width 251 height 16
click at [264, 123] on select "Select Point-of-Sale Terminal Traction Providus Bank" at bounding box center [318, 127] width 251 height 16
select select "b1594abb-eea2-48ba-bf5f-ff0754569b84"
click at [238, 155] on input "text" at bounding box center [323, 159] width 234 height 9
type input "45,000"
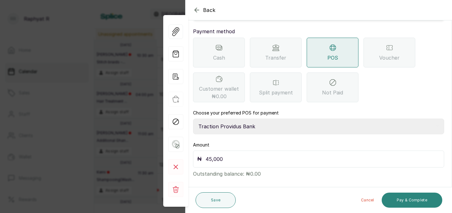
click at [411, 202] on button "Pay & Complete" at bounding box center [412, 200] width 61 height 15
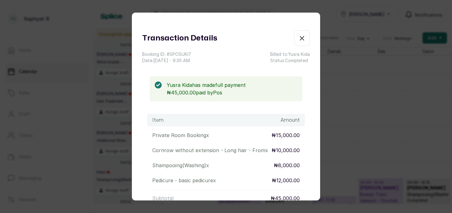
scroll to position [89, 0]
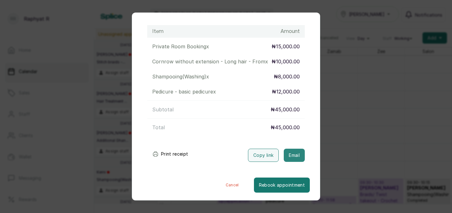
click at [292, 155] on button "Email" at bounding box center [294, 155] width 21 height 13
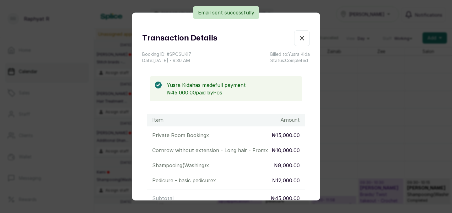
click at [302, 36] on icon "button" at bounding box center [302, 39] width 8 height 8
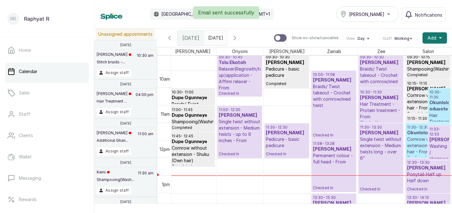
scroll to position [337, 0]
click at [323, 109] on p "Checked In" at bounding box center [334, 123] width 42 height 29
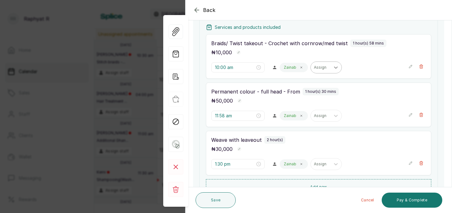
scroll to position [107, 0]
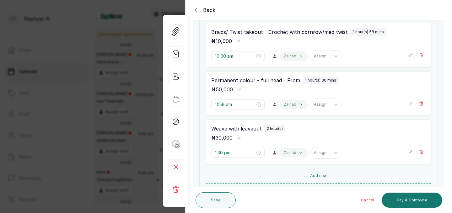
click at [115, 73] on div "Back Appointment Details Edit appointment 💻 Booked Online Make changes to appoi…" at bounding box center [226, 106] width 452 height 213
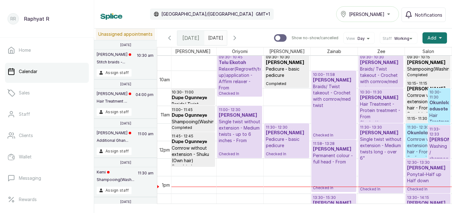
click at [282, 148] on p "Pedicure - basic pedicure" at bounding box center [287, 142] width 42 height 13
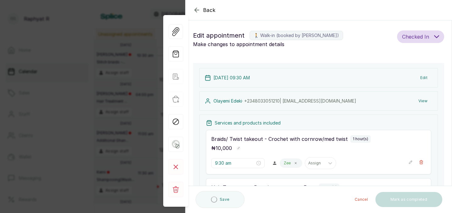
type input "9:30 am"
type input "10:30 am"
type input "11:30 am"
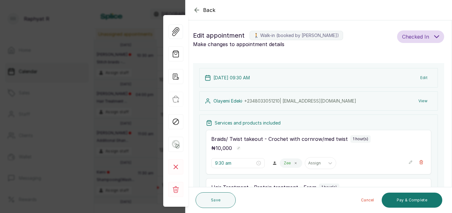
click at [80, 80] on div "Back Appointment Details Edit appointment 🚶 Walk-in (booked by [PERSON_NAME]) M…" at bounding box center [226, 106] width 452 height 213
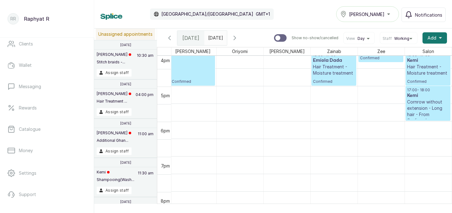
scroll to position [567, 143]
click at [238, 37] on icon "button" at bounding box center [235, 38] width 8 height 8
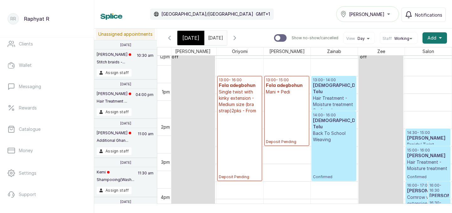
scroll to position [442, 0]
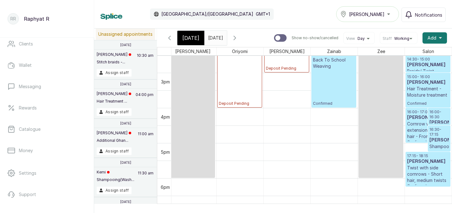
click at [433, 115] on p "16:00 - 16:30" at bounding box center [438, 115] width 19 height 10
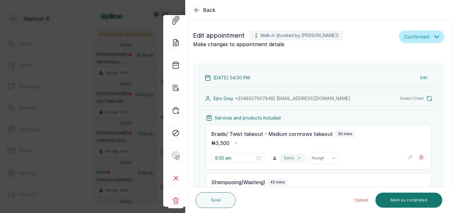
type input "4:00 pm"
type input "4:30 pm"
type input "5:15 pm"
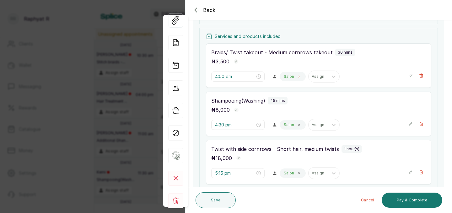
click at [297, 76] on icon at bounding box center [298, 76] width 3 height 3
click at [299, 76] on div at bounding box center [304, 76] width 11 height 11
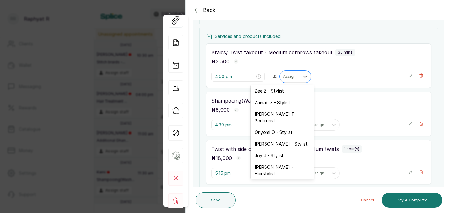
click at [263, 180] on div "Aminat A - Stylist" at bounding box center [282, 186] width 63 height 12
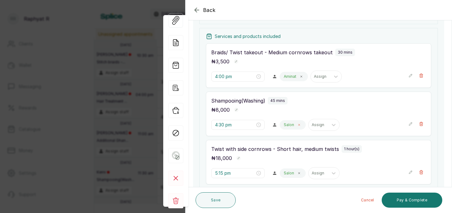
click at [297, 124] on span at bounding box center [299, 124] width 5 height 5
click at [299, 124] on div at bounding box center [304, 124] width 11 height 11
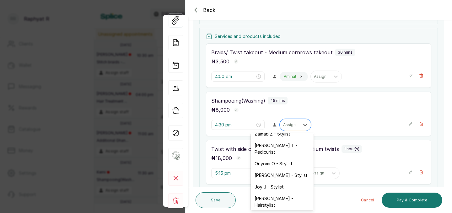
click at [277, 211] on div "Aminat A - Stylist" at bounding box center [282, 217] width 63 height 12
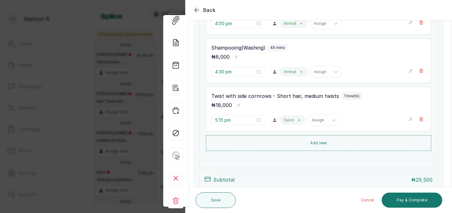
click at [287, 123] on div "Salon" at bounding box center [293, 119] width 26 height 9
click at [298, 121] on icon at bounding box center [299, 121] width 2 height 2
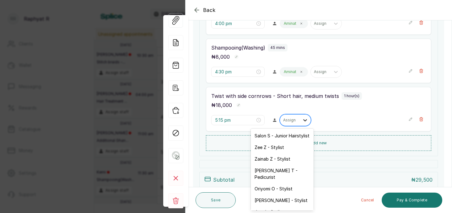
click at [299, 117] on div at bounding box center [304, 120] width 11 height 11
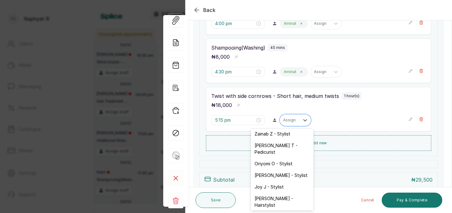
click at [267, 211] on div "Aminat A - Stylist" at bounding box center [282, 217] width 63 height 12
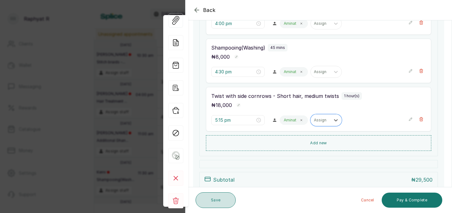
click at [225, 200] on button "Save" at bounding box center [216, 200] width 40 height 16
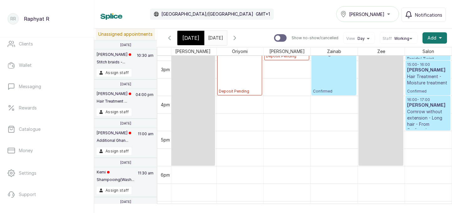
click at [190, 31] on div "[DATE]" at bounding box center [190, 38] width 27 height 14
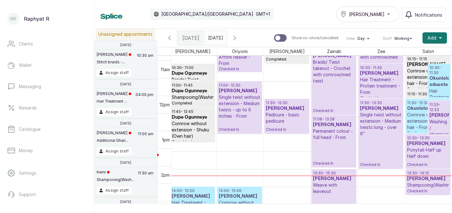
scroll to position [361, 0]
click at [438, 115] on h3 "[PERSON_NAME]" at bounding box center [438, 115] width 19 height 6
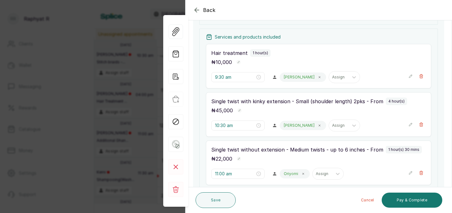
scroll to position [84, 0]
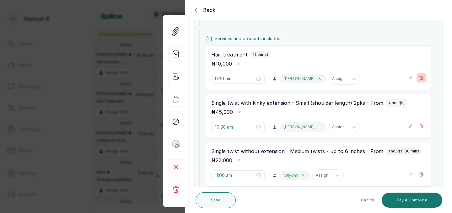
click at [423, 78] on icon "button" at bounding box center [421, 78] width 4 height 4
type input "10:30 am"
type input "11:00 am"
type input "11:33 am"
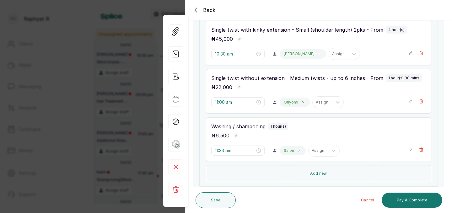
scroll to position [114, 0]
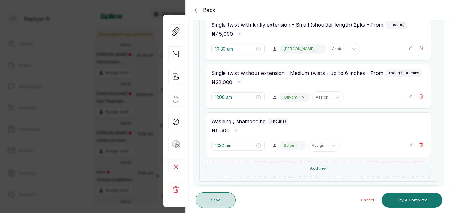
click at [224, 201] on button "Save" at bounding box center [216, 200] width 40 height 16
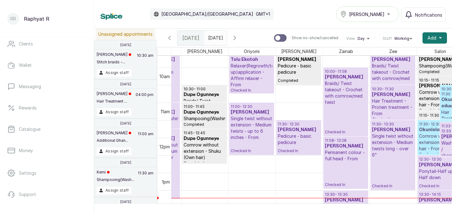
scroll to position [348, 0]
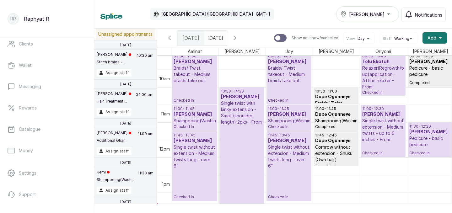
click at [268, 88] on p "Checked In" at bounding box center [289, 93] width 42 height 19
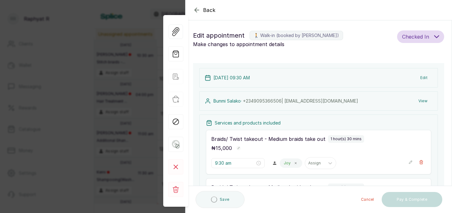
click at [112, 59] on div "Back Appointment Details Edit appointment 🚶 Walk-in (booked by [PERSON_NAME]) M…" at bounding box center [226, 106] width 452 height 213
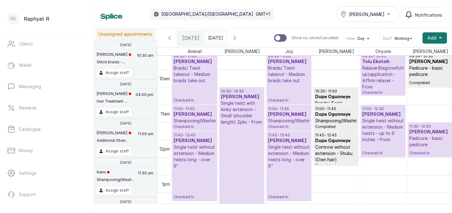
click at [112, 60] on p "Stitch braids -..." at bounding box center [114, 62] width 35 height 5
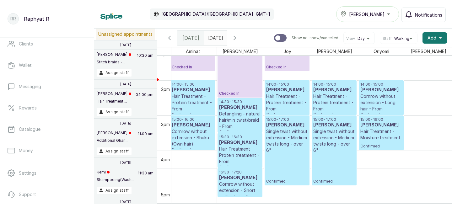
scroll to position [0, 0]
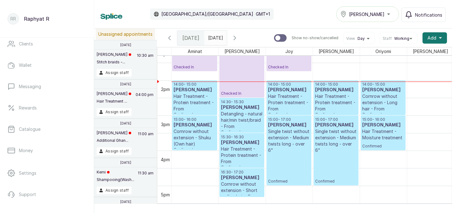
click at [273, 173] on p "Confirmed" at bounding box center [289, 168] width 42 height 30
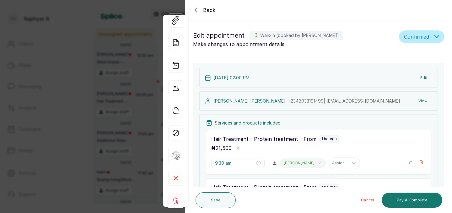
type input "2:00 pm"
type input "3:00 pm"
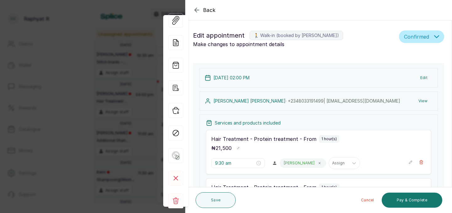
type input "3:00 pm"
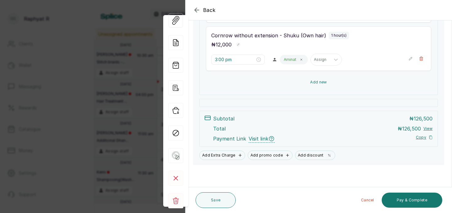
scroll to position [345, 0]
click at [326, 82] on button "Add new" at bounding box center [318, 82] width 225 height 15
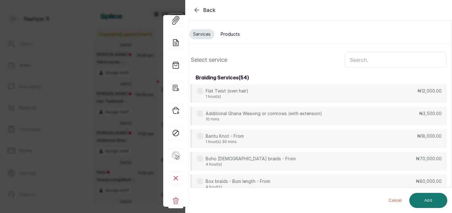
click at [356, 65] on input "text" at bounding box center [395, 60] width 102 height 16
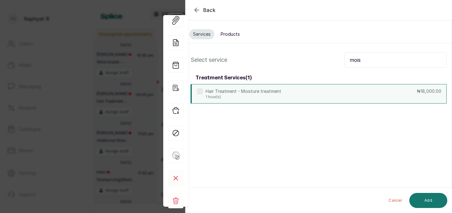
type input "mois"
click at [309, 94] on div "Hair Treatment - Moisture treatment 1 hour(s) ₦18,000.00" at bounding box center [318, 93] width 256 height 19
click at [423, 206] on button "Add" at bounding box center [428, 200] width 38 height 15
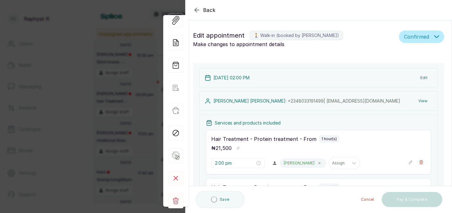
type input "4:00 pm"
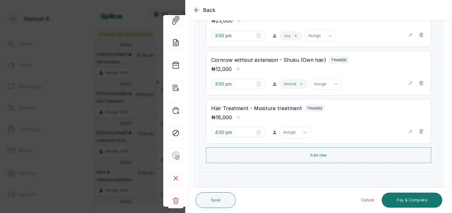
scroll to position [322, 0]
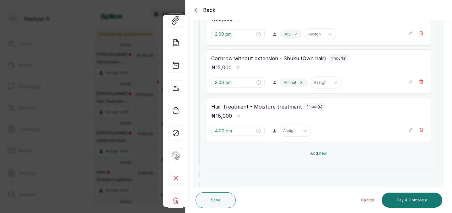
click at [348, 153] on button "Add new" at bounding box center [318, 153] width 225 height 15
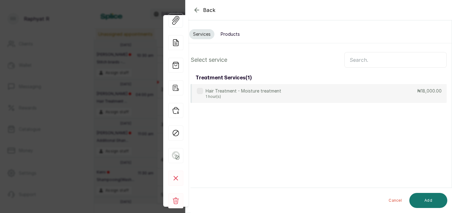
scroll to position [0, 0]
click at [356, 63] on input "text" at bounding box center [395, 60] width 102 height 16
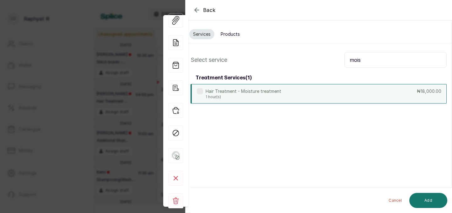
type input "mois"
click at [323, 94] on div "Hair Treatment - Moisture treatment 1 hour(s) ₦18,000.00" at bounding box center [318, 93] width 256 height 19
click at [423, 198] on button "Add" at bounding box center [428, 200] width 38 height 15
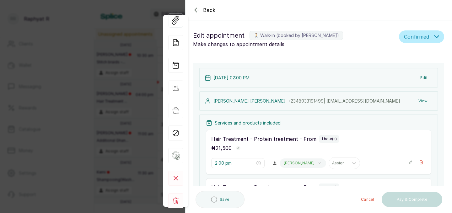
type input "5:00 pm"
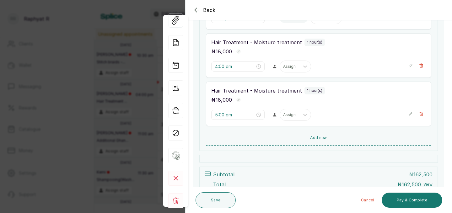
scroll to position [386, 0]
click at [384, 141] on button "Add new" at bounding box center [318, 137] width 225 height 15
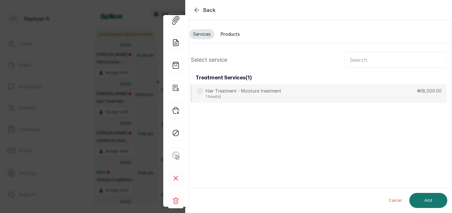
scroll to position [0, 0]
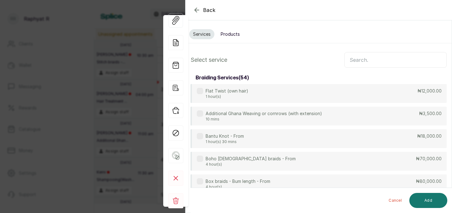
click at [381, 62] on input "text" at bounding box center [395, 60] width 102 height 16
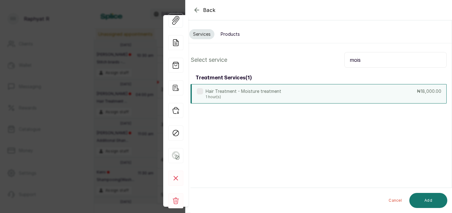
type input "mois"
click at [328, 98] on div "Hair Treatment - Moisture treatment 1 hour(s) ₦18,000.00" at bounding box center [318, 93] width 256 height 19
click at [426, 201] on button "Add" at bounding box center [428, 200] width 38 height 15
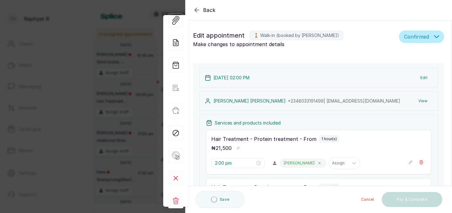
type input "6:00 pm"
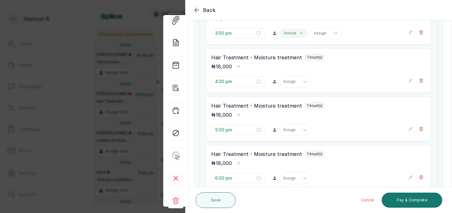
scroll to position [374, 0]
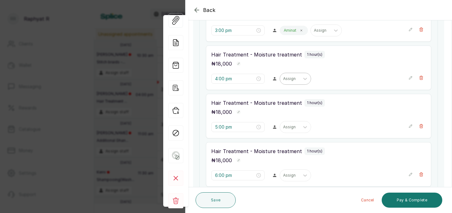
click at [283, 80] on div at bounding box center [289, 79] width 13 height 6
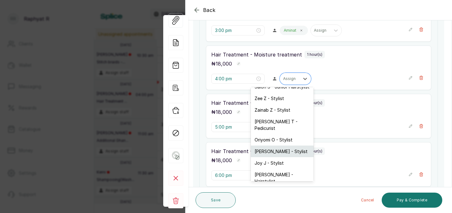
scroll to position [13, 0]
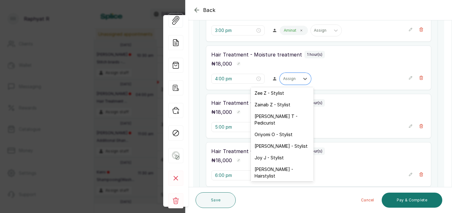
click at [271, 182] on div "Aminat A - Stylist" at bounding box center [282, 188] width 63 height 12
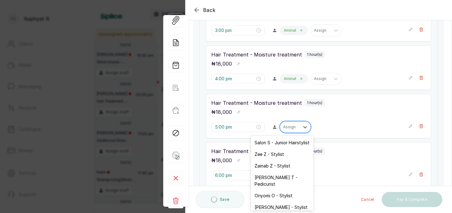
click at [283, 128] on div at bounding box center [289, 127] width 13 height 6
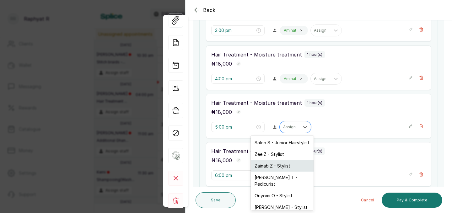
scroll to position [17, 0]
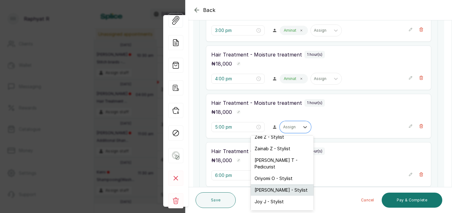
click at [269, 184] on div "[PERSON_NAME] - Stylist" at bounding box center [282, 190] width 63 height 12
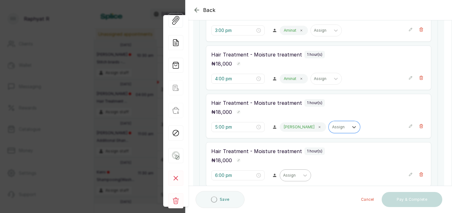
scroll to position [404, 0]
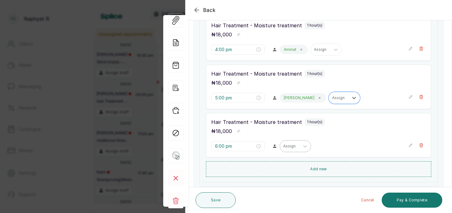
click at [283, 147] on div at bounding box center [289, 146] width 13 height 6
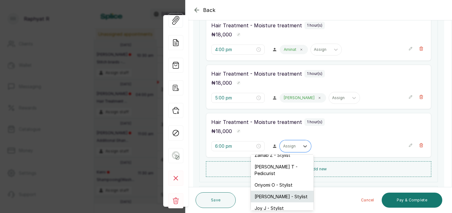
scroll to position [31, 0]
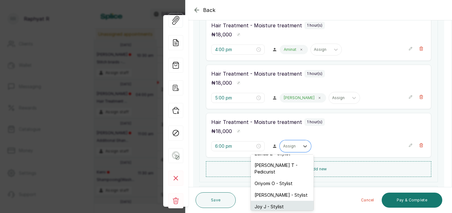
click at [270, 201] on div "Joy J - Stylist" at bounding box center [282, 207] width 63 height 12
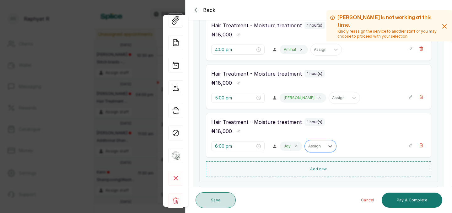
click at [217, 196] on button "Save" at bounding box center [216, 200] width 40 height 16
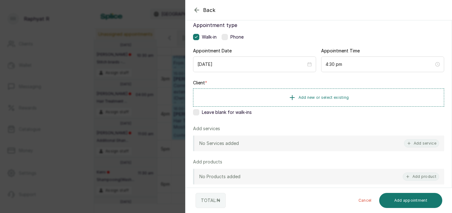
scroll to position [56, 0]
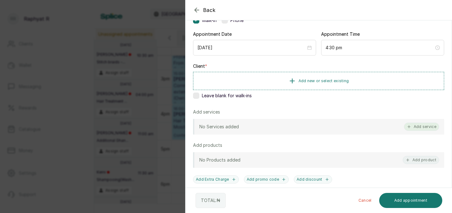
click at [415, 127] on button "Add service" at bounding box center [421, 127] width 35 height 8
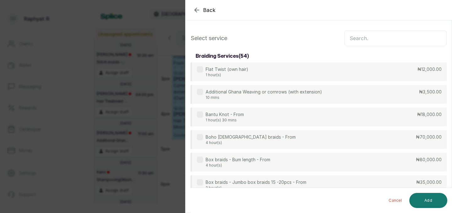
click at [391, 39] on input "text" at bounding box center [395, 38] width 102 height 16
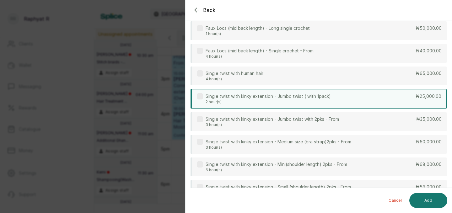
scroll to position [47, 0]
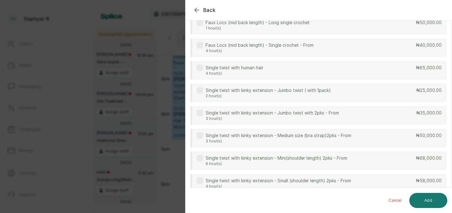
type input "single"
click at [92, 58] on div "Back Add Appointment Select service single braiding services ( 13 ) Faux Locs (…" at bounding box center [226, 106] width 452 height 213
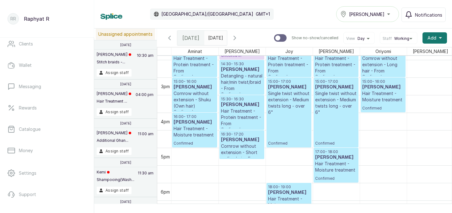
scroll to position [501, 0]
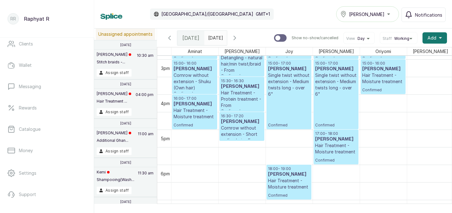
click at [281, 170] on p "18:00 - 19:00" at bounding box center [289, 168] width 42 height 5
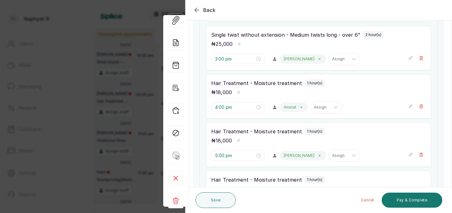
click at [305, 146] on div "Hair Treatment - Moisture treatment 1 hour(s) ₦ 18,000 5:00 pm [PERSON_NAME]" at bounding box center [318, 144] width 225 height 45
click at [224, 105] on input "4:00 pm" at bounding box center [235, 107] width 40 height 7
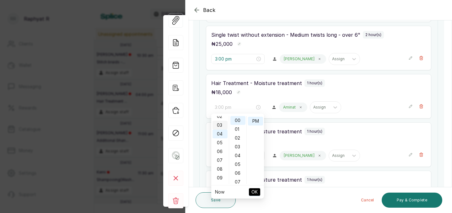
click at [219, 123] on div "03" at bounding box center [219, 125] width 15 height 9
click at [255, 190] on span "OK" at bounding box center [254, 192] width 6 height 12
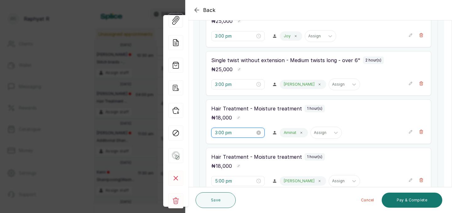
click at [225, 135] on input "3:00 pm" at bounding box center [235, 132] width 40 height 7
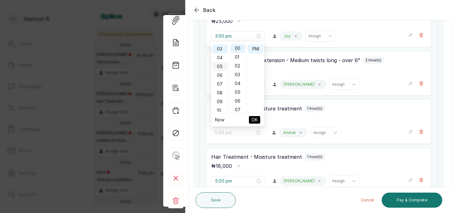
click at [220, 66] on div "05" at bounding box center [219, 66] width 15 height 9
type input "5:00 pm"
click at [256, 120] on span "OK" at bounding box center [254, 120] width 6 height 12
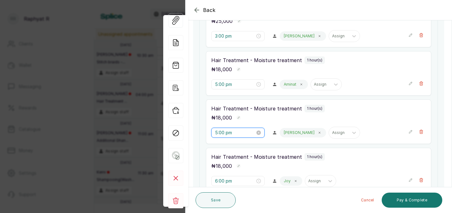
click at [224, 132] on input "5:00 pm" at bounding box center [235, 132] width 40 height 7
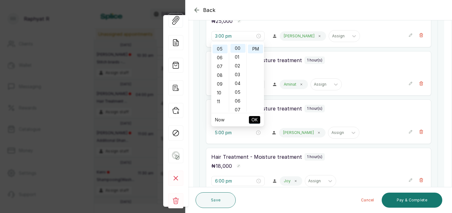
click at [337, 118] on div "₦ 18,000" at bounding box center [318, 118] width 215 height 8
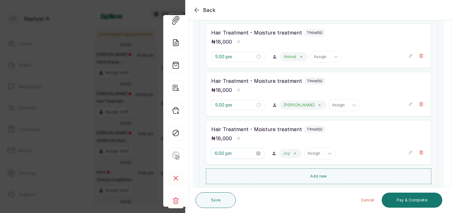
click at [226, 153] on input "6:00 pm" at bounding box center [235, 153] width 40 height 7
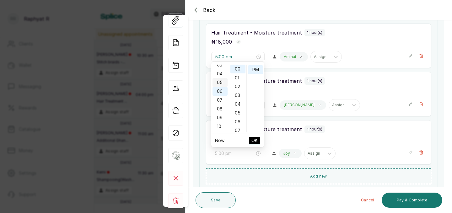
click at [221, 83] on div "05" at bounding box center [219, 82] width 15 height 9
type input "5:00 pm"
click at [255, 141] on span "OK" at bounding box center [254, 141] width 6 height 12
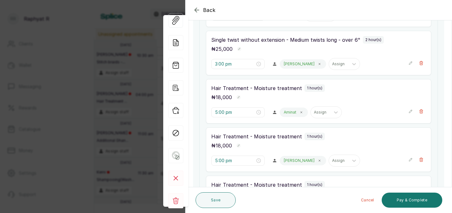
scroll to position [333, 0]
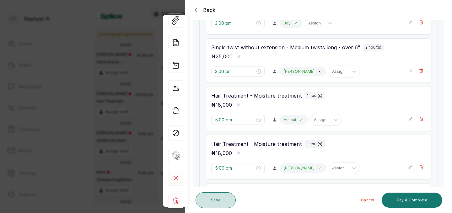
click at [222, 195] on button "Save" at bounding box center [216, 200] width 40 height 16
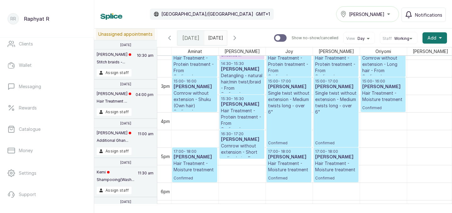
scroll to position [502, 0]
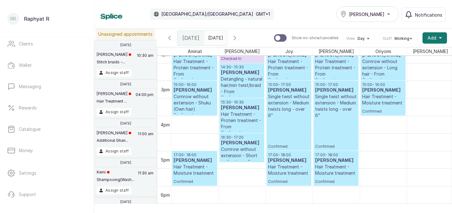
click at [199, 161] on h3 "[PERSON_NAME]" at bounding box center [195, 161] width 42 height 6
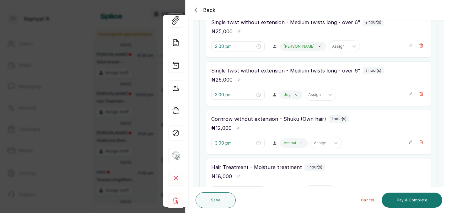
scroll to position [275, 0]
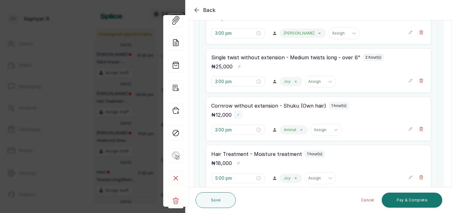
click at [237, 114] on rect "button" at bounding box center [238, 115] width 4 height 4
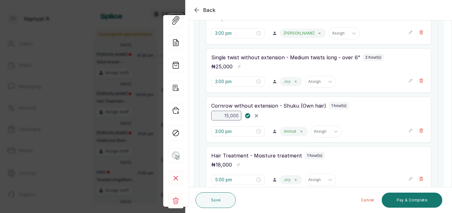
type input "15,000"
click at [248, 115] on rect "button" at bounding box center [247, 115] width 5 height 5
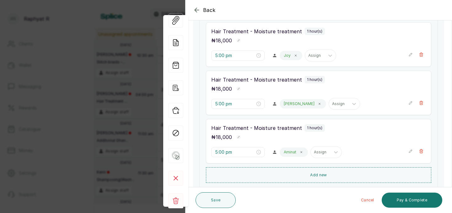
scroll to position [399, 0]
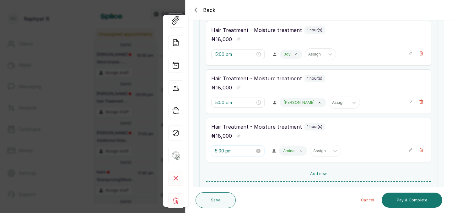
click at [224, 151] on input "5:00 pm" at bounding box center [235, 150] width 40 height 7
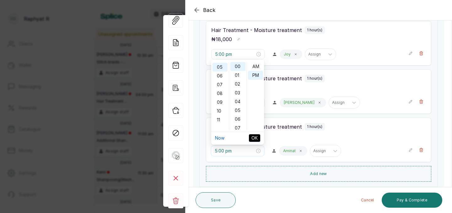
scroll to position [8, 0]
click at [220, 76] on div "04" at bounding box center [219, 76] width 15 height 9
type input "4:00 pm"
click at [254, 138] on span "OK" at bounding box center [254, 138] width 6 height 12
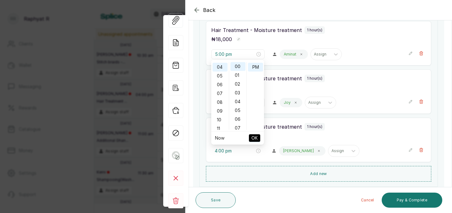
type input "4:00 pm"
type input "5:00 pm"
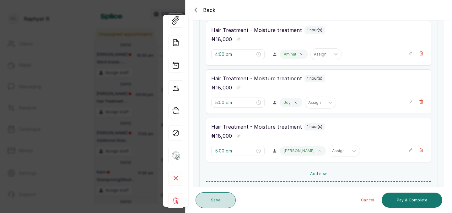
click at [213, 203] on button "Save" at bounding box center [216, 200] width 40 height 16
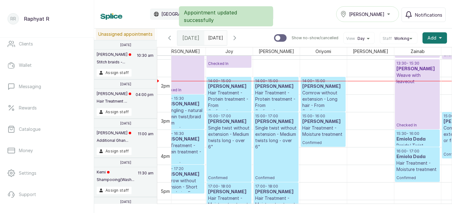
scroll to position [0, 72]
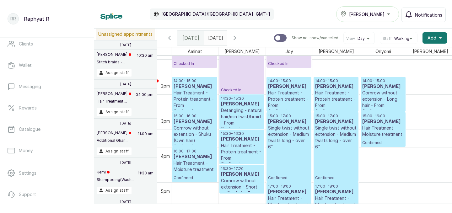
click at [197, 109] on p "Confirmed" at bounding box center [195, 111] width 42 height 5
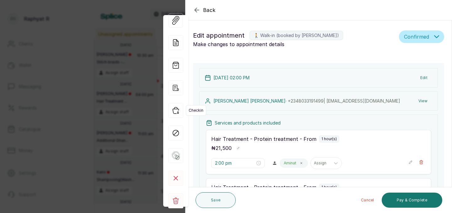
click at [177, 111] on icon "button" at bounding box center [175, 110] width 15 height 15
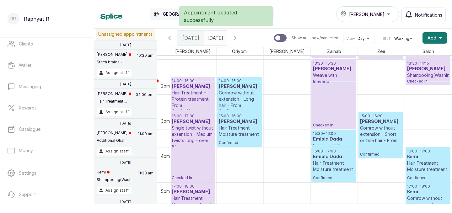
click at [246, 83] on p "14:00 - 15:00" at bounding box center [240, 80] width 42 height 5
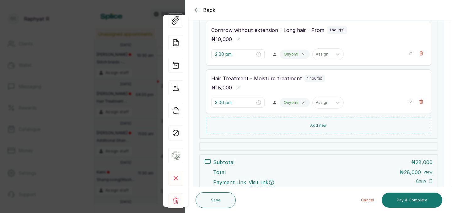
scroll to position [111, 0]
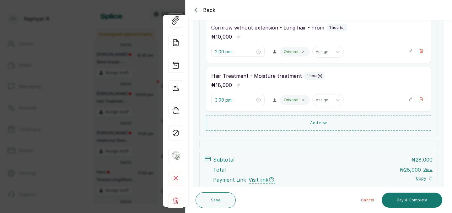
click at [199, 8] on icon "button" at bounding box center [197, 10] width 8 height 8
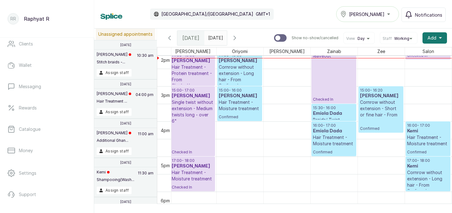
scroll to position [506, 0]
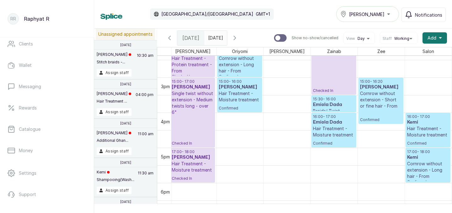
click at [192, 104] on p "Single twist without extension - Medium twists long - over 6"" at bounding box center [193, 102] width 42 height 25
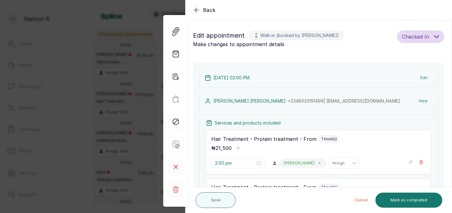
type input "2:00 pm"
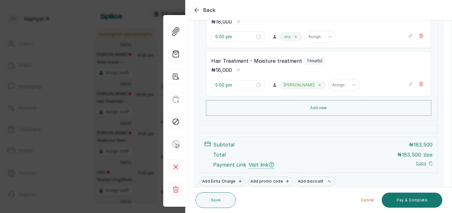
scroll to position [465, 0]
click at [333, 108] on button "Add new" at bounding box center [318, 107] width 225 height 15
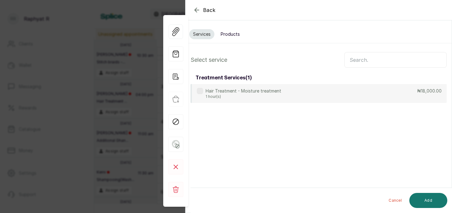
click at [235, 35] on button "Products" at bounding box center [230, 34] width 27 height 10
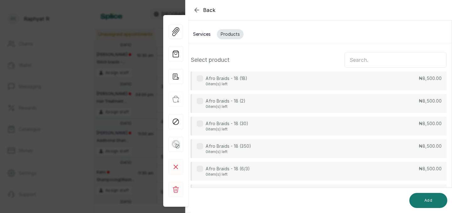
click at [368, 65] on input "text" at bounding box center [395, 60] width 102 height 16
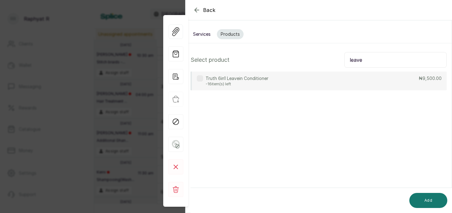
type input "leave"
click at [348, 73] on div "Truth 6in1 Leavein Conditioner -16 item(s) left ₦9,500.00" at bounding box center [318, 81] width 256 height 19
click at [370, 60] on input "leave" at bounding box center [395, 60] width 102 height 16
type input "rinse"
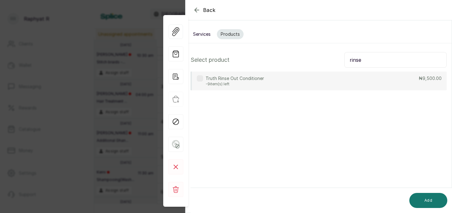
click at [311, 73] on div "Truth Rinse Out Conditioner -9 item(s) left ₦9,500.00" at bounding box center [318, 81] width 256 height 19
click at [388, 57] on input "rinse" at bounding box center [395, 60] width 102 height 16
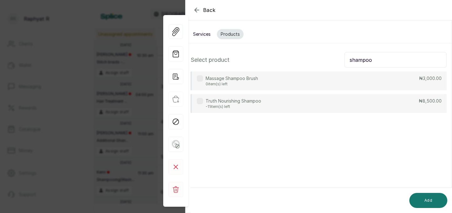
type input "shampoo"
click at [369, 104] on div "Truth Nourishing Shampoo -11 item(s) left ₦8,500.00" at bounding box center [318, 103] width 256 height 19
click at [380, 59] on input "shampoo" at bounding box center [395, 60] width 102 height 16
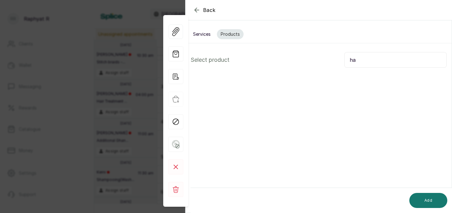
type input "h"
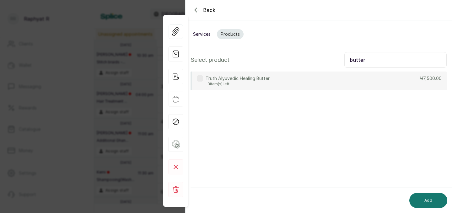
type input "butter"
click at [301, 85] on div "Truth Alyuvedic Healing Butter -3 item(s) left ₦7,500.00" at bounding box center [318, 81] width 256 height 19
click at [369, 63] on input "butter" at bounding box center [395, 60] width 102 height 16
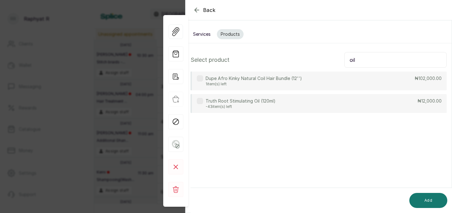
type input "oil"
click at [338, 101] on div "Truth Root Stimulating Oil (120ml) -43 item(s) left ₦12,000.00" at bounding box center [318, 103] width 256 height 19
click at [437, 201] on button "Add" at bounding box center [428, 200] width 38 height 15
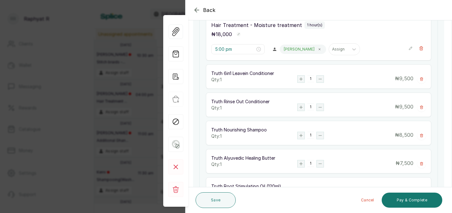
scroll to position [501, 0]
click at [301, 78] on rect "button" at bounding box center [300, 78] width 7 height 7
click at [302, 107] on rect "button" at bounding box center [300, 107] width 7 height 7
click at [301, 133] on rect "button" at bounding box center [300, 135] width 7 height 7
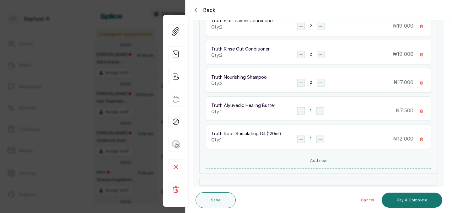
click at [303, 111] on rect "button" at bounding box center [300, 111] width 7 height 7
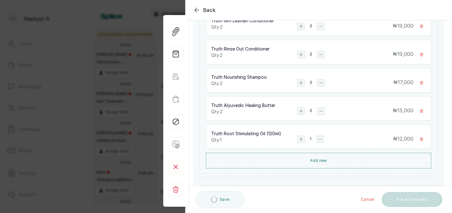
click at [303, 111] on rect "button" at bounding box center [300, 111] width 7 height 7
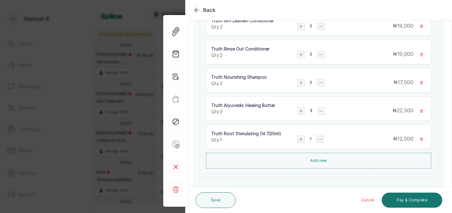
click at [300, 139] on rect "button" at bounding box center [300, 139] width 7 height 7
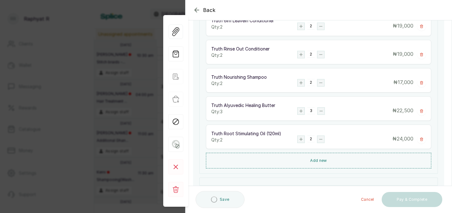
click at [300, 139] on rect "button" at bounding box center [300, 139] width 7 height 7
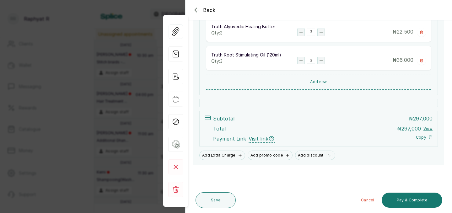
scroll to position [632, 0]
click at [222, 198] on button "Save" at bounding box center [216, 200] width 40 height 16
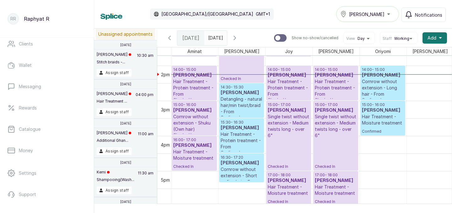
scroll to position [487, 0]
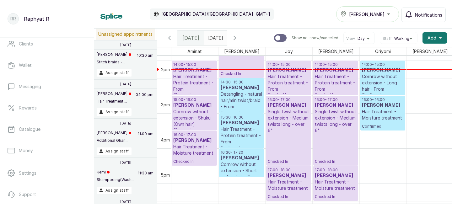
click at [242, 80] on p "14:30 - 15:30" at bounding box center [242, 82] width 42 height 5
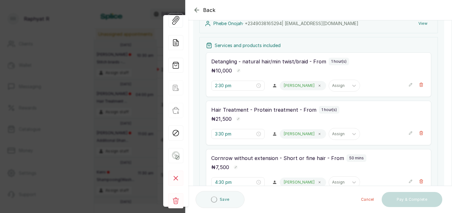
scroll to position [78, 0]
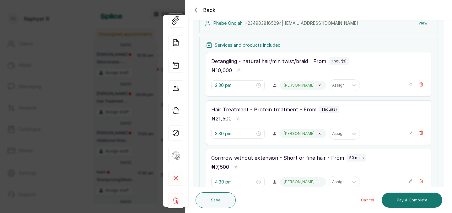
click at [194, 11] on icon "button" at bounding box center [197, 10] width 8 height 8
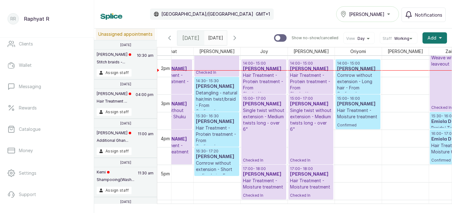
scroll to position [0, 0]
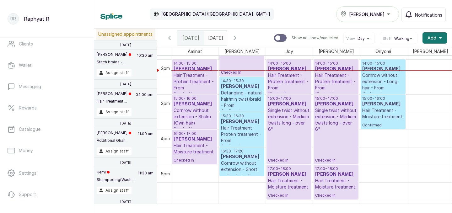
click at [193, 74] on p "Hair Treatment - Protein treatment - From" at bounding box center [195, 81] width 42 height 19
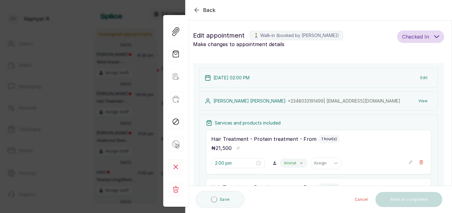
type input "2:00 pm"
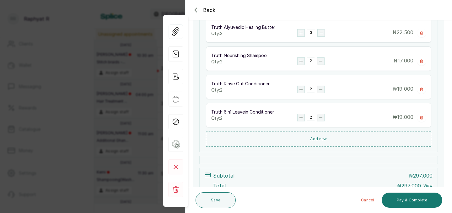
scroll to position [583, 0]
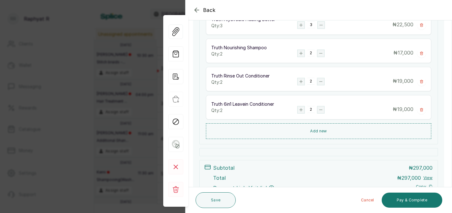
click at [196, 8] on icon "button" at bounding box center [197, 10] width 8 height 8
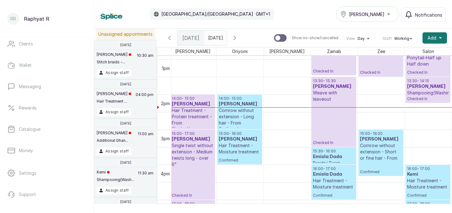
scroll to position [448, 0]
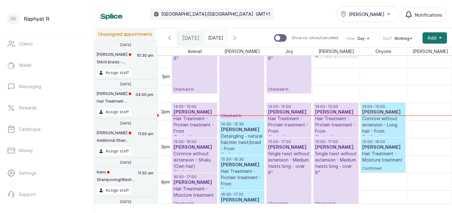
click at [384, 125] on p "Cornrow without extension - Long hair - From" at bounding box center [383, 124] width 42 height 19
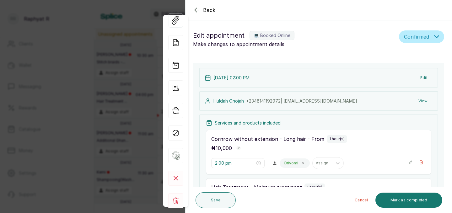
type input "3:00 pm"
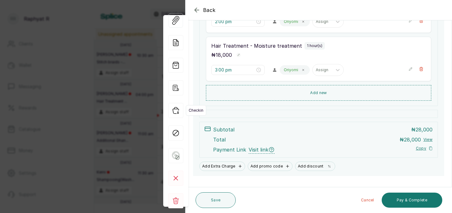
click at [175, 110] on icon "button" at bounding box center [175, 110] width 15 height 15
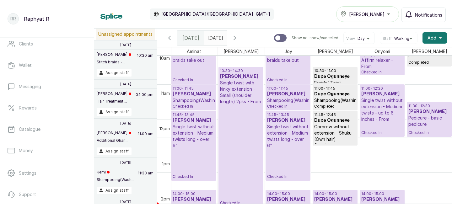
scroll to position [347, 0]
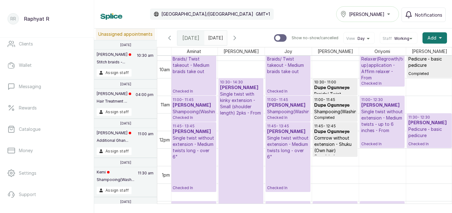
click at [205, 130] on h3 "[PERSON_NAME]" at bounding box center [194, 132] width 42 height 6
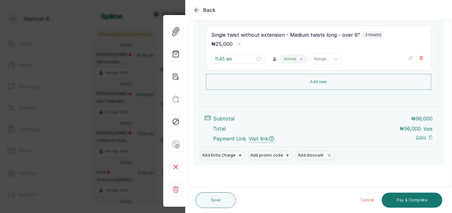
scroll to position [346, 0]
click at [197, 10] on icon "button" at bounding box center [197, 10] width 8 height 8
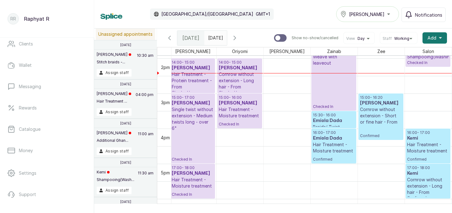
scroll to position [0, 0]
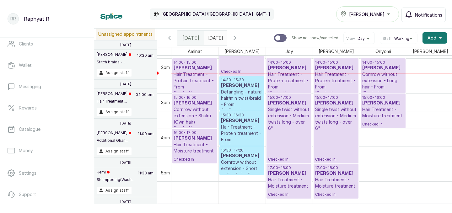
click at [183, 82] on p "Hair Treatment - Protein treatment - From" at bounding box center [195, 80] width 42 height 19
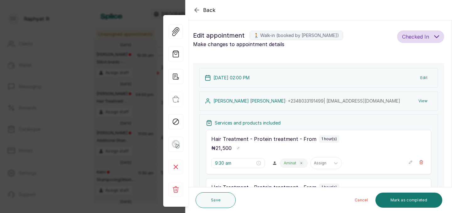
type input "2:00 pm"
type input "3:00 pm"
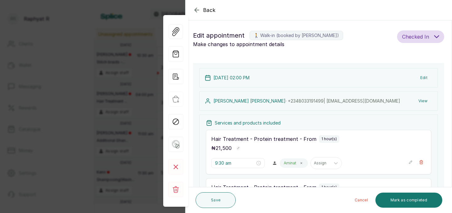
type input "3:00 pm"
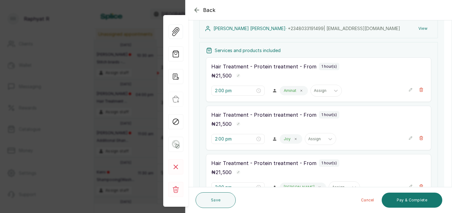
scroll to position [124, 0]
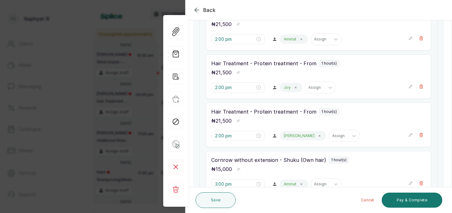
click at [121, 87] on div "Back Appointment Details Edit appointment 🚶 Walk-in (booked by Raphyat R) Make …" at bounding box center [226, 106] width 452 height 213
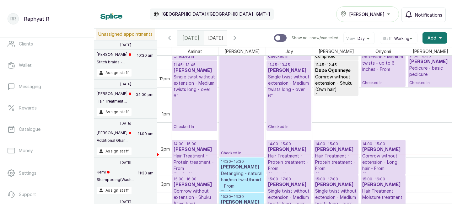
scroll to position [385, 0]
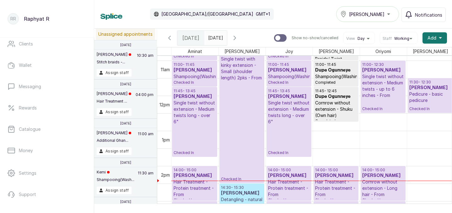
click at [195, 81] on p "Checked In" at bounding box center [195, 82] width 42 height 5
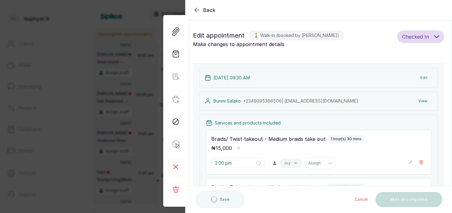
type input "9:30 am"
type input "11:00 am"
type input "11:45 am"
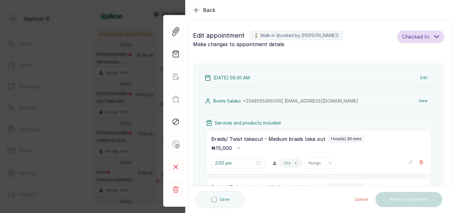
type input "11:45 am"
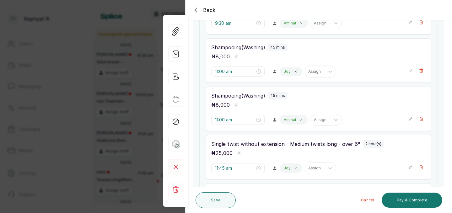
click at [129, 68] on div "Back Appointment Details Edit appointment 🚶 Walk-in (booked by [PERSON_NAME]) M…" at bounding box center [226, 106] width 452 height 213
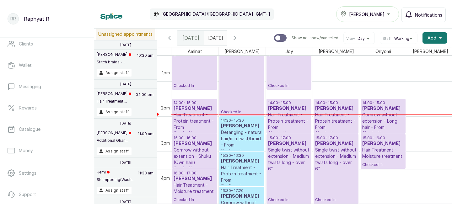
scroll to position [452, 0]
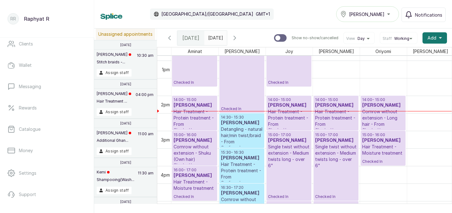
click at [199, 146] on p "Cornrow without extension - Shuku (Own hair)" at bounding box center [195, 153] width 42 height 19
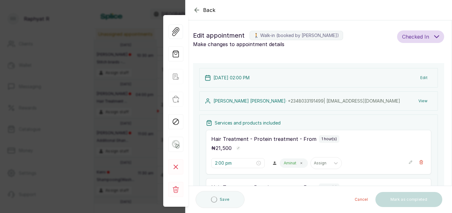
type input "2:00 pm"
type input "3:00 pm"
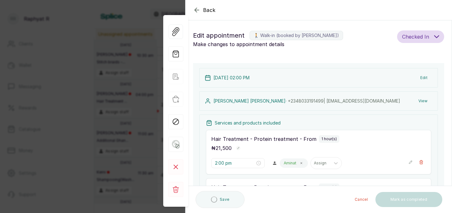
type input "3:00 pm"
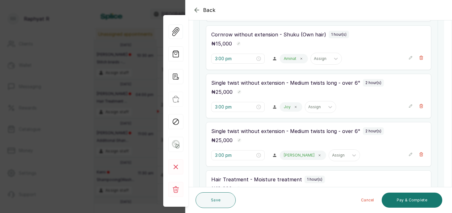
scroll to position [226, 0]
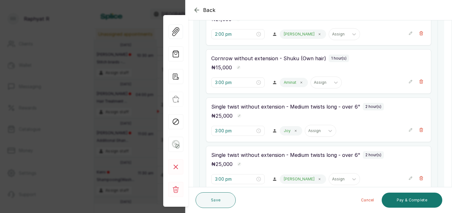
click at [103, 61] on div "Back Appointment Details Edit appointment 🚶 Walk-in (booked by Raphyat R) Make …" at bounding box center [226, 106] width 452 height 213
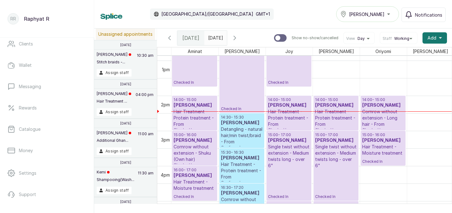
click at [196, 73] on p "Checked In" at bounding box center [195, 70] width 42 height 30
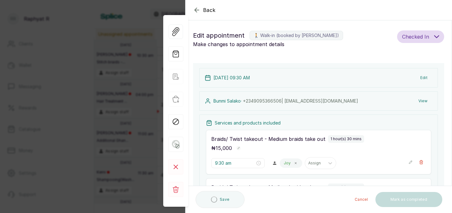
type input "9:30 am"
type input "11:00 am"
type input "11:45 am"
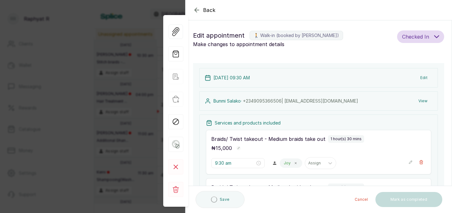
type input "11:45 am"
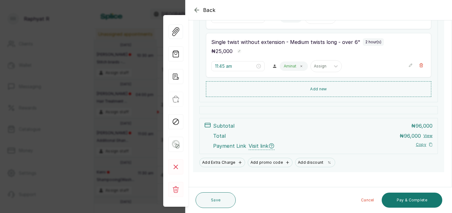
scroll to position [339, 0]
click at [134, 44] on div "Back Appointment Details Edit appointment 🚶 Walk-in (booked by [PERSON_NAME]) M…" at bounding box center [226, 106] width 452 height 213
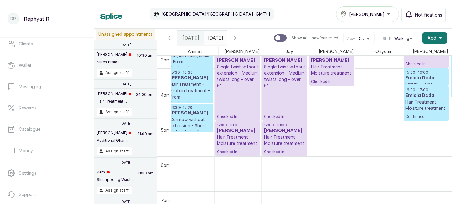
scroll to position [0, 51]
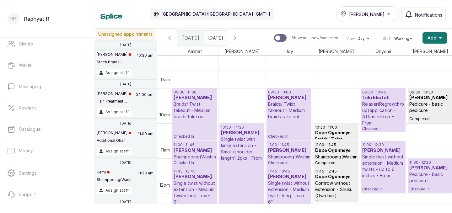
click at [188, 114] on p "Braids/ Twist takeout - Medium braids take out" at bounding box center [195, 110] width 42 height 19
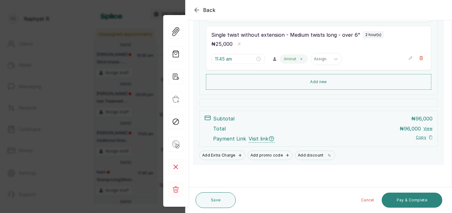
click at [404, 204] on button "Pay & Complete" at bounding box center [412, 200] width 61 height 15
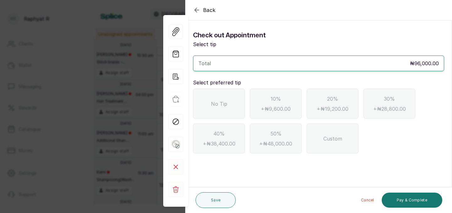
click at [236, 101] on div "No Tip" at bounding box center [219, 104] width 52 height 30
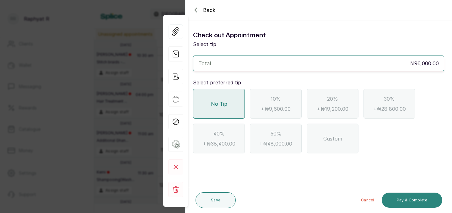
click at [396, 203] on button "Pay & Complete" at bounding box center [412, 200] width 61 height 15
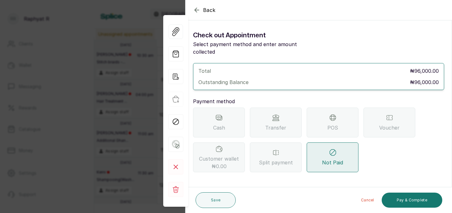
click at [276, 124] on span "Transfer" at bounding box center [275, 128] width 21 height 8
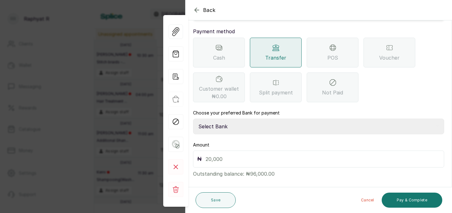
click at [243, 123] on select "Select Bank TRACTION(TRACTION) Providus Bank TASALAHQ HAIR AND BEAUTY Guaranty …" at bounding box center [318, 127] width 251 height 16
select select "d2e8ea74-1b1f-42b2-81f9-dacd6e382dd2"
click at [227, 155] on input "text" at bounding box center [323, 159] width 234 height 9
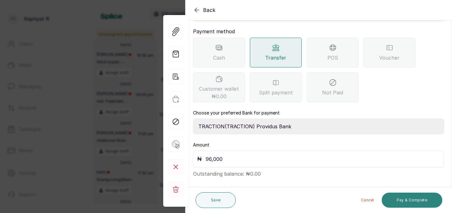
type input "96,000"
click at [413, 199] on button "Pay & Complete" at bounding box center [412, 200] width 61 height 15
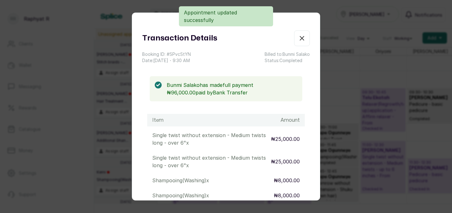
click at [304, 41] on icon "button" at bounding box center [302, 39] width 8 height 8
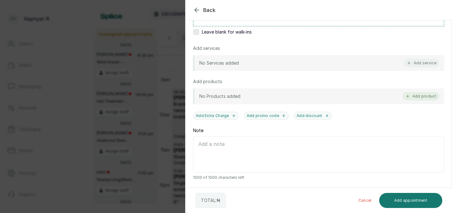
click at [425, 95] on button "Add product" at bounding box center [421, 96] width 36 height 8
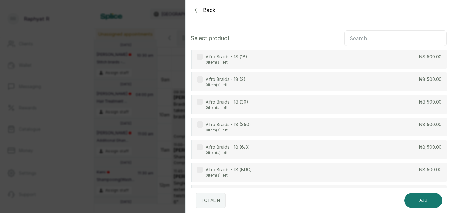
click at [396, 40] on input "text" at bounding box center [395, 38] width 102 height 16
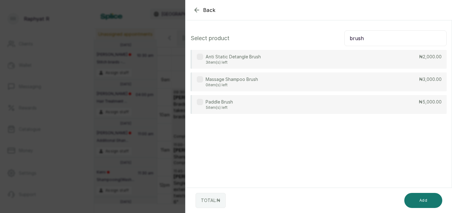
type input "brush"
click at [198, 11] on icon "button" at bounding box center [197, 10] width 8 height 8
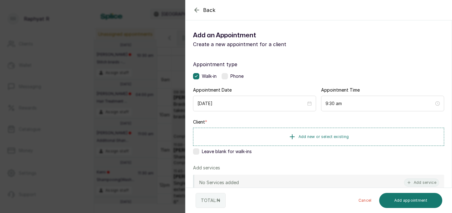
click at [122, 39] on div "Back Add Appointment Add an Appointment Create a new appointment for a client A…" at bounding box center [226, 106] width 452 height 213
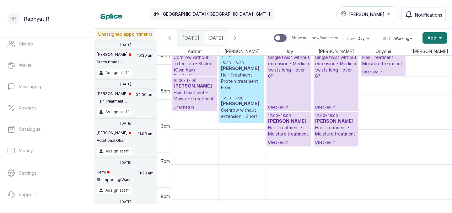
scroll to position [542, 0]
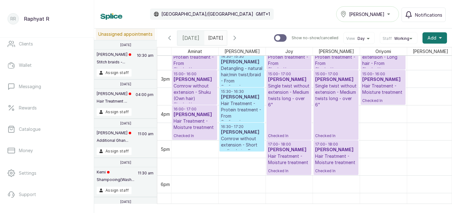
click at [203, 125] on p "Hair Treatment - Moisture treatment" at bounding box center [195, 124] width 42 height 13
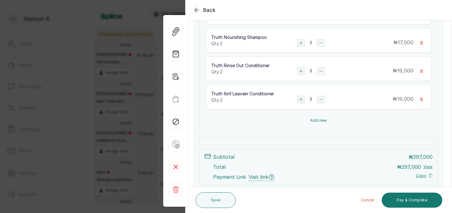
click at [314, 120] on button "Add new" at bounding box center [318, 120] width 225 height 15
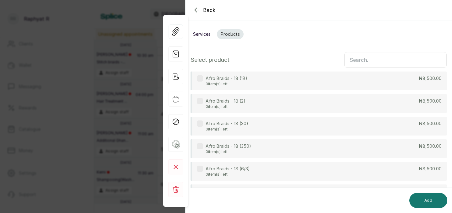
click at [365, 66] on input "text" at bounding box center [395, 60] width 102 height 16
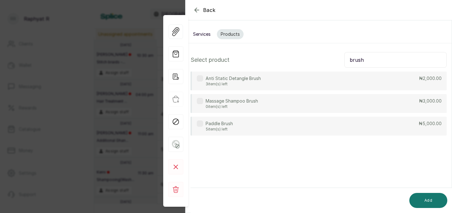
type input "brush"
click at [351, 83] on div "Anti Static Detangle Brush 3 item(s) left ₦2,000.00" at bounding box center [318, 81] width 256 height 19
click at [423, 197] on button "Add" at bounding box center [428, 200] width 38 height 15
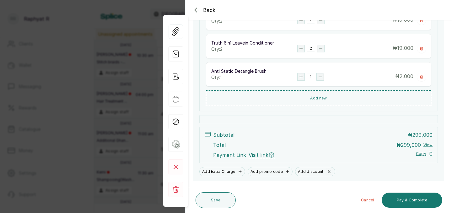
click at [303, 76] on rect "button" at bounding box center [300, 76] width 7 height 7
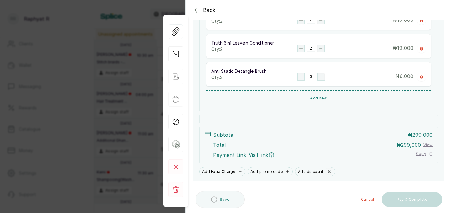
click at [303, 76] on rect "button" at bounding box center [300, 76] width 7 height 7
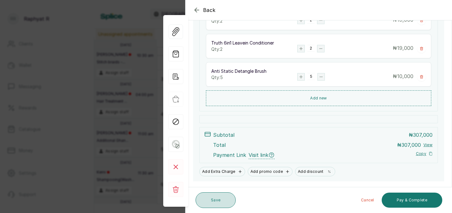
click at [215, 204] on button "Save" at bounding box center [216, 200] width 40 height 16
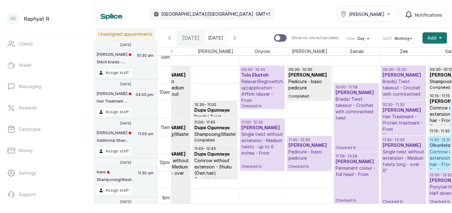
scroll to position [324, 111]
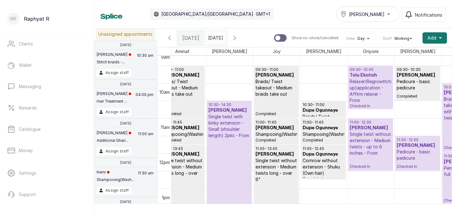
click at [227, 148] on p "Checked In" at bounding box center [229, 189] width 42 height 101
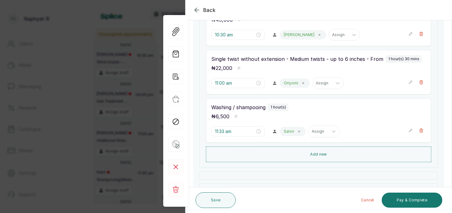
click at [411, 82] on icon "button" at bounding box center [410, 82] width 4 height 4
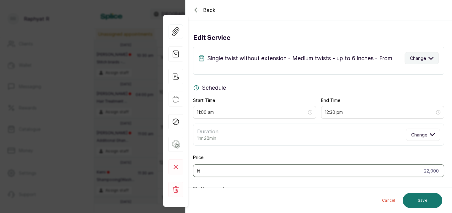
click at [422, 62] on button "Change" at bounding box center [422, 58] width 34 height 12
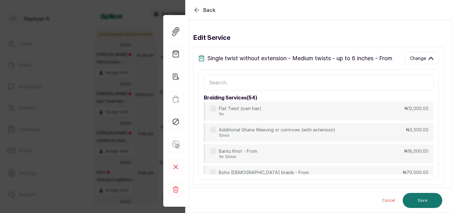
click at [311, 82] on input "text" at bounding box center [319, 83] width 230 height 16
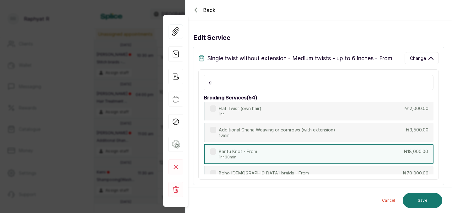
type input "s"
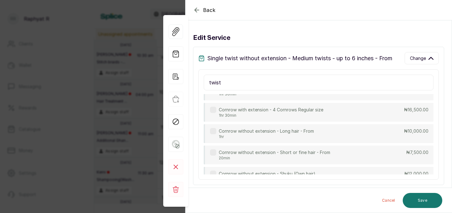
type input "twist"
click at [196, 10] on icon "button" at bounding box center [197, 10] width 8 height 8
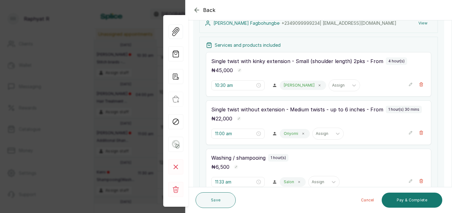
scroll to position [102, 0]
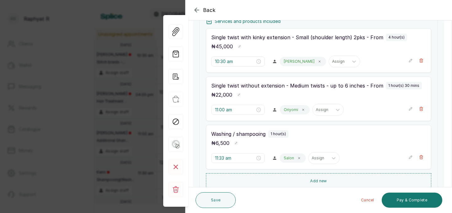
click at [412, 109] on icon "button" at bounding box center [410, 109] width 4 height 4
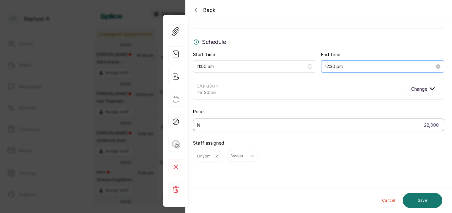
scroll to position [0, 0]
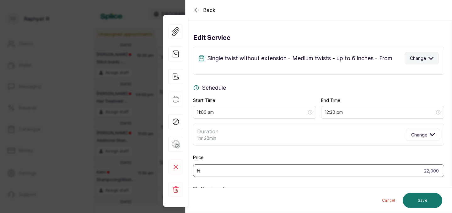
click at [417, 55] on span "Change" at bounding box center [418, 58] width 16 height 7
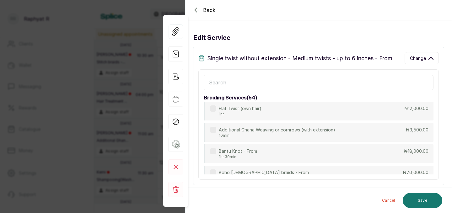
click at [250, 83] on input "text" at bounding box center [319, 83] width 230 height 16
type input "r"
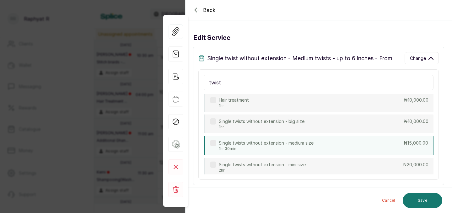
scroll to position [1260, 0]
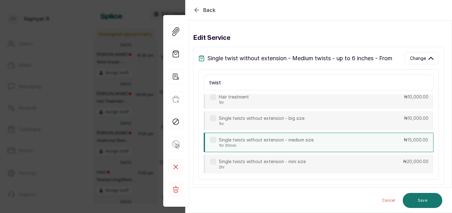
type input "twist"
click at [273, 144] on p "1hr 30min" at bounding box center [266, 145] width 95 height 5
type input "15,000"
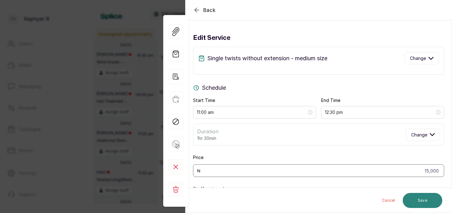
click at [420, 202] on button "Save" at bounding box center [423, 200] width 40 height 15
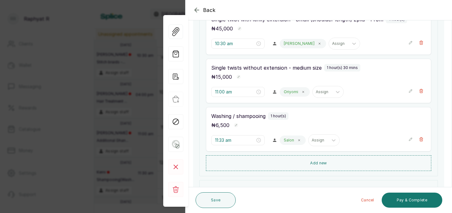
scroll to position [119, 0]
click at [226, 196] on button "Save" at bounding box center [216, 200] width 40 height 16
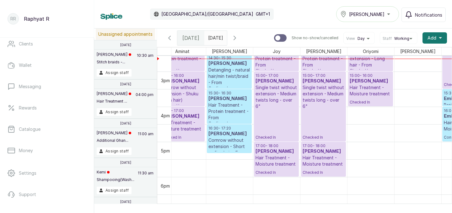
scroll to position [513, 0]
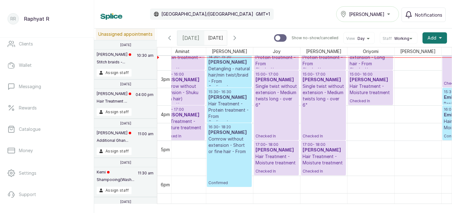
drag, startPoint x: 230, startPoint y: 152, endPoint x: 236, endPoint y: 184, distance: 33.3
drag, startPoint x: 186, startPoint y: 140, endPoint x: 186, endPoint y: 160, distance: 19.8
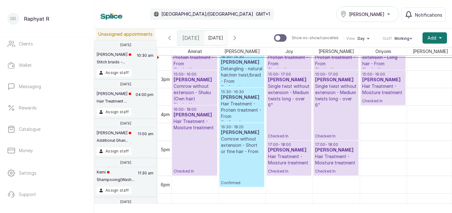
click at [247, 148] on p "Cornrow without extension - Short or fine hair - From" at bounding box center [242, 145] width 42 height 19
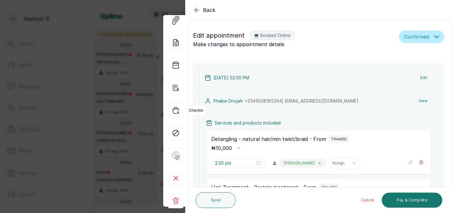
click at [178, 109] on icon "button" at bounding box center [175, 110] width 15 height 15
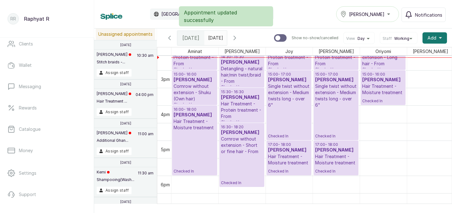
scroll to position [0, 135]
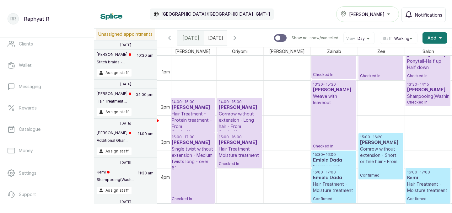
drag, startPoint x: 432, startPoint y: 107, endPoint x: 435, endPoint y: 115, distance: 8.1
click at [435, 115] on div "09:30 - 11:00 [PERSON_NAME] Braids/ Twist takeout - Medium braids take out Comp…" at bounding box center [240, 28] width 424 height 844
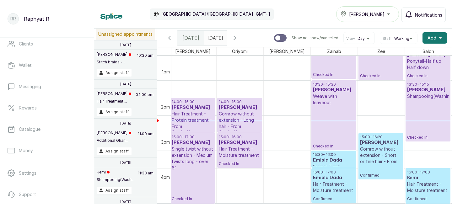
drag, startPoint x: 433, startPoint y: 106, endPoint x: 439, endPoint y: 142, distance: 36.6
click at [439, 142] on div "10:15 - 11:15 [PERSON_NAME] Cornrow without extension - Long hair - From Comple…" at bounding box center [428, 28] width 47 height 844
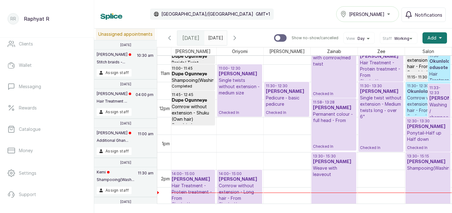
click at [382, 96] on p "Single twist without extension - Medium twists long - over 6"" at bounding box center [381, 107] width 42 height 25
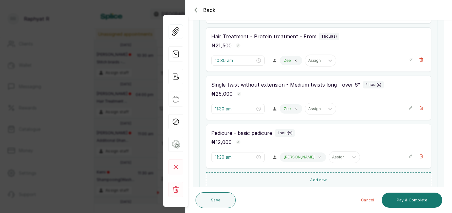
click at [411, 110] on button "Show no-show/cancelled" at bounding box center [410, 108] width 4 height 10
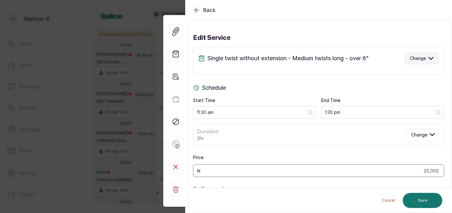
click at [423, 58] on span "Change" at bounding box center [418, 58] width 16 height 7
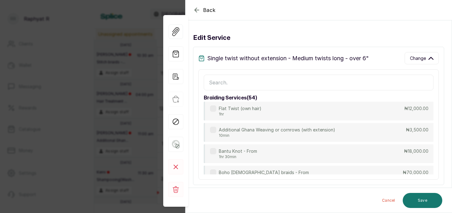
click at [318, 77] on input "text" at bounding box center [319, 83] width 230 height 16
type input "single"
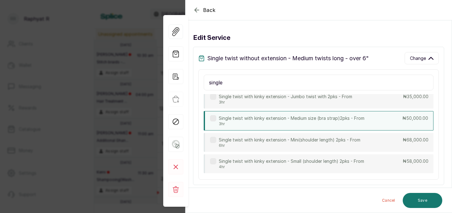
click at [306, 119] on p "Single twist with kinky extension - Medium size (bra strap)2pks - From" at bounding box center [292, 118] width 146 height 6
type input "2:30 pm"
type input "50,000"
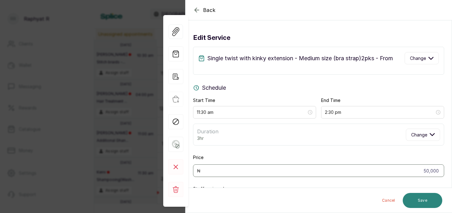
click at [423, 196] on button "Save" at bounding box center [423, 200] width 40 height 15
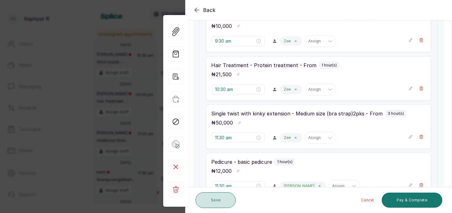
click at [217, 198] on button "Save" at bounding box center [216, 200] width 40 height 16
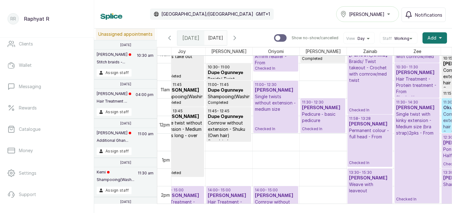
scroll to position [340, 0]
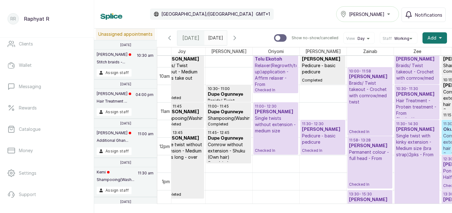
click at [281, 115] on h3 "[PERSON_NAME]" at bounding box center [276, 112] width 42 height 6
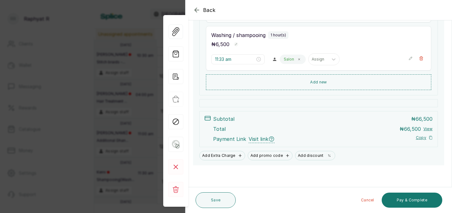
scroll to position [201, 0]
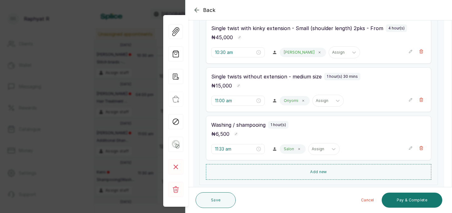
click at [293, 139] on div "Washing / shampooing 1 hour(s) ₦ 6,500 11:33 am Salon Assign" at bounding box center [318, 138] width 225 height 45
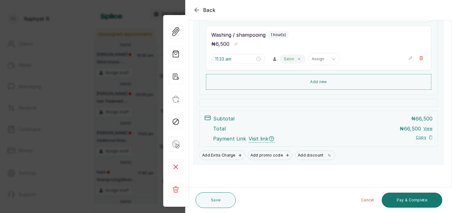
scroll to position [185, 0]
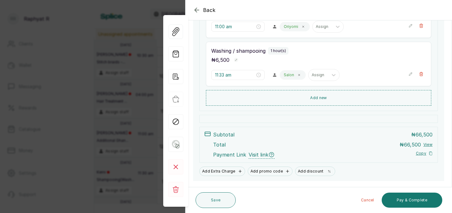
click at [293, 139] on div "Subtotal ₦ 66,500 Total ₦ 66,500 View Payment Link Visit link Copy" at bounding box center [322, 145] width 219 height 28
click at [113, 49] on div "Back Appointment Details Edit appointment 🚶 Walk-in (booked by [PERSON_NAME]) M…" at bounding box center [226, 106] width 452 height 213
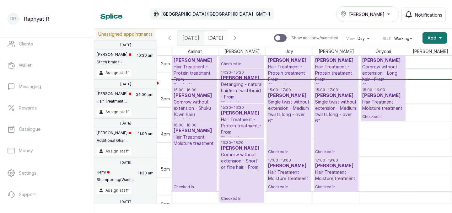
scroll to position [497, 0]
